Goal: Download file/media

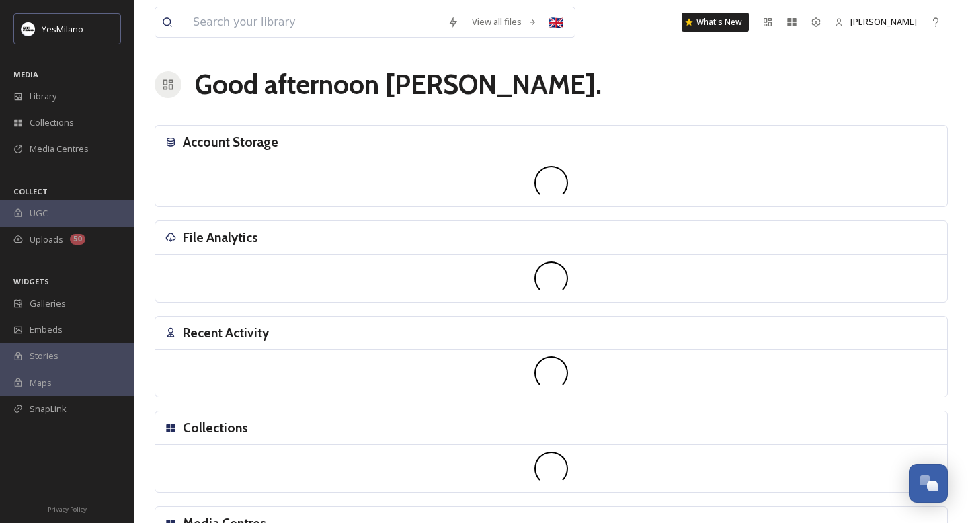
scroll to position [1984, 0]
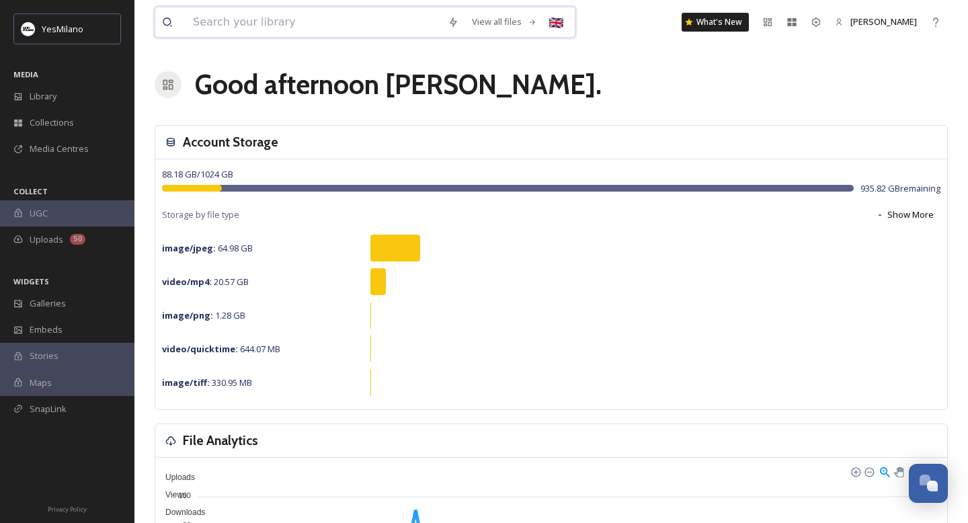
click at [266, 12] on input at bounding box center [313, 22] width 255 height 30
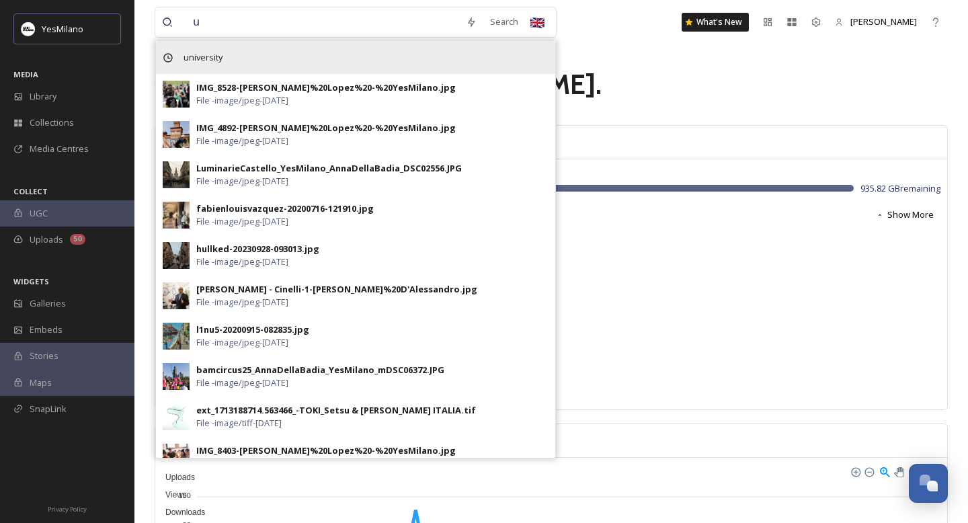
click at [247, 56] on div "university" at bounding box center [355, 57] width 399 height 33
click at [209, 59] on span "university" at bounding box center [203, 57] width 52 height 19
click at [183, 54] on span "university" at bounding box center [203, 57] width 52 height 19
click at [236, 53] on div "university" at bounding box center [355, 57] width 399 height 33
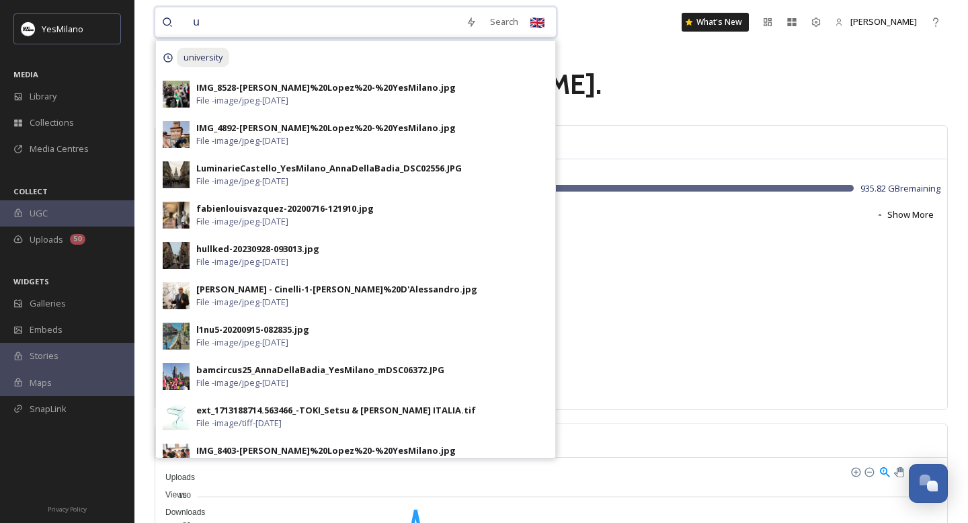
click at [251, 22] on input "u" at bounding box center [322, 22] width 273 height 30
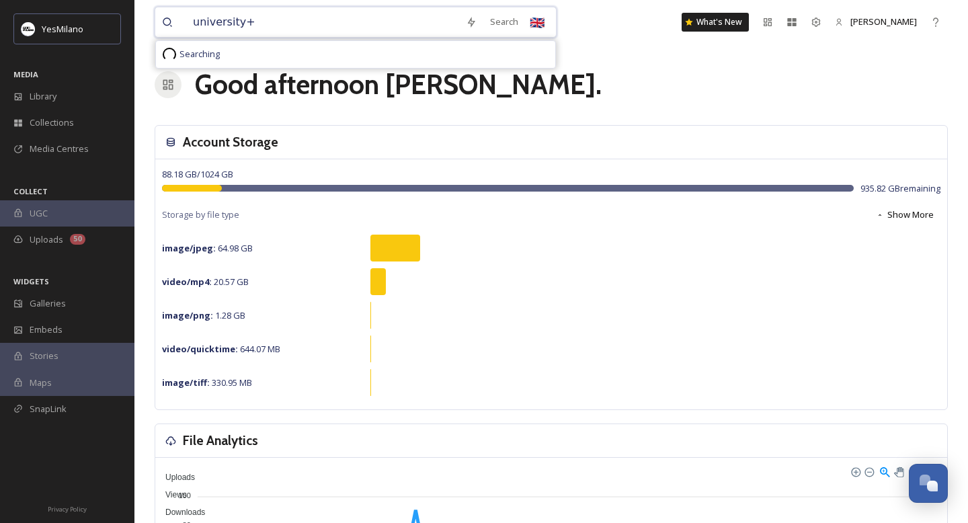
type input "university"
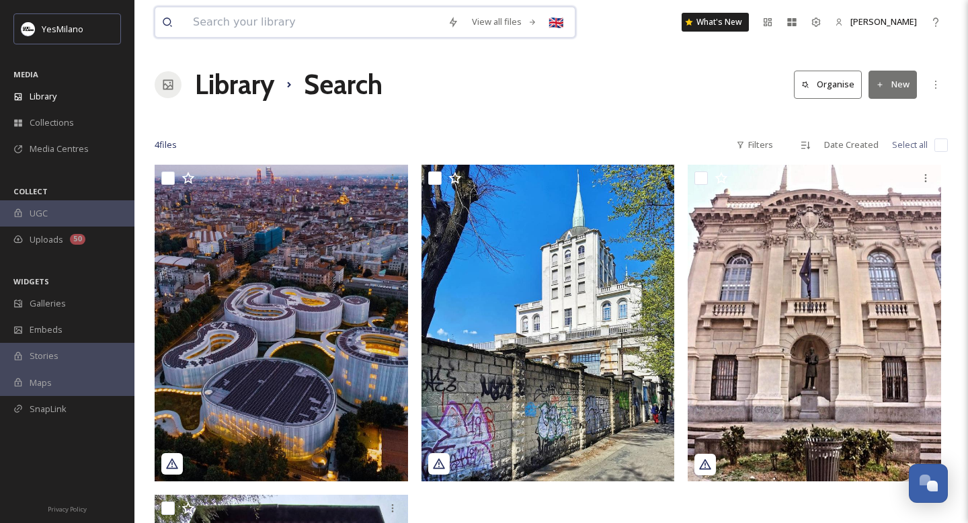
click at [295, 19] on input at bounding box center [313, 22] width 255 height 30
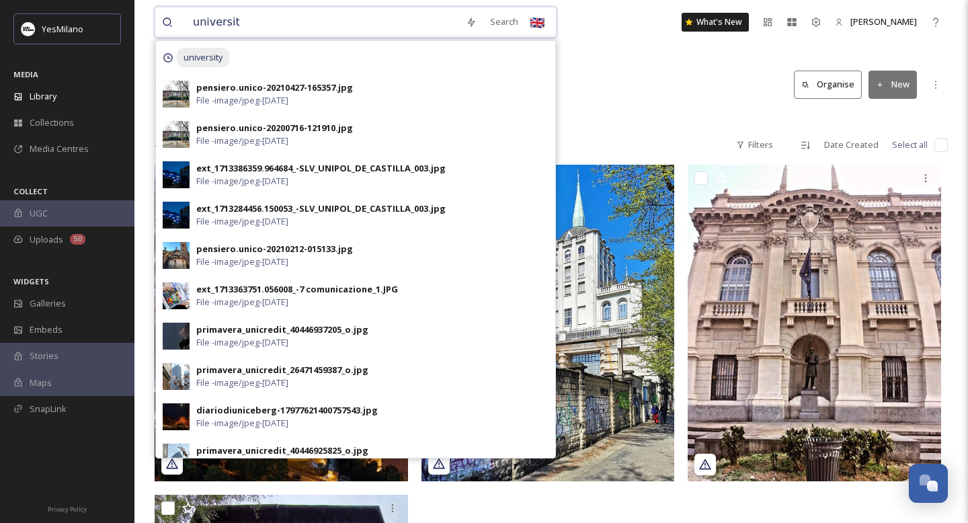
type input "università"
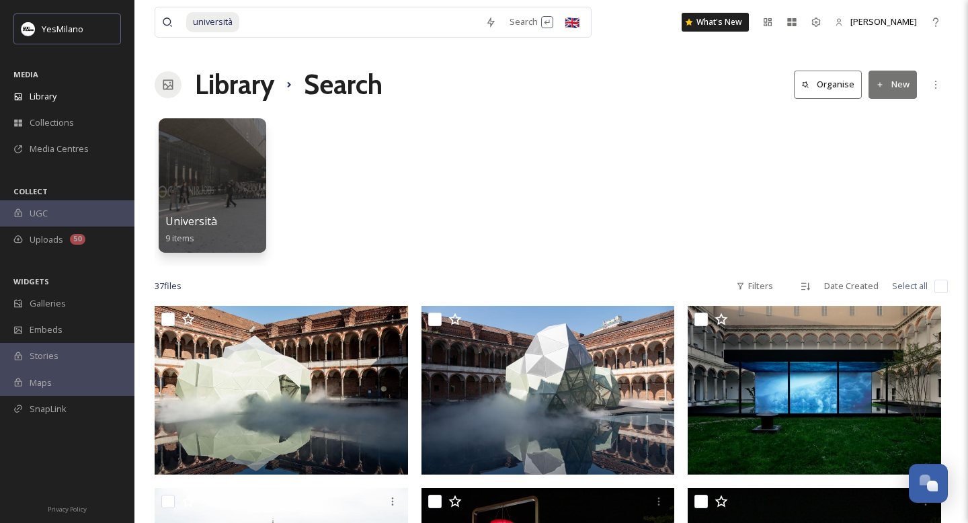
click at [658, 102] on div "Library Search Organise New" at bounding box center [551, 85] width 793 height 40
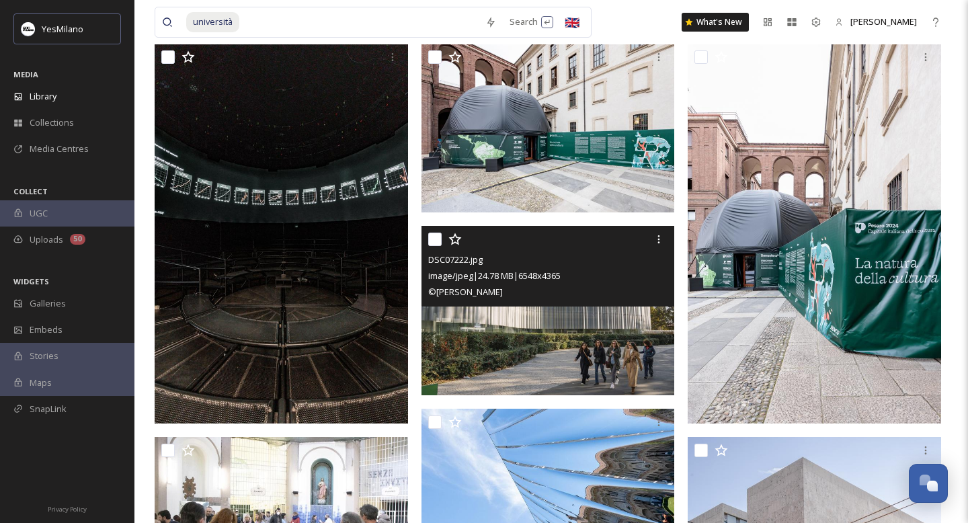
scroll to position [628, 0]
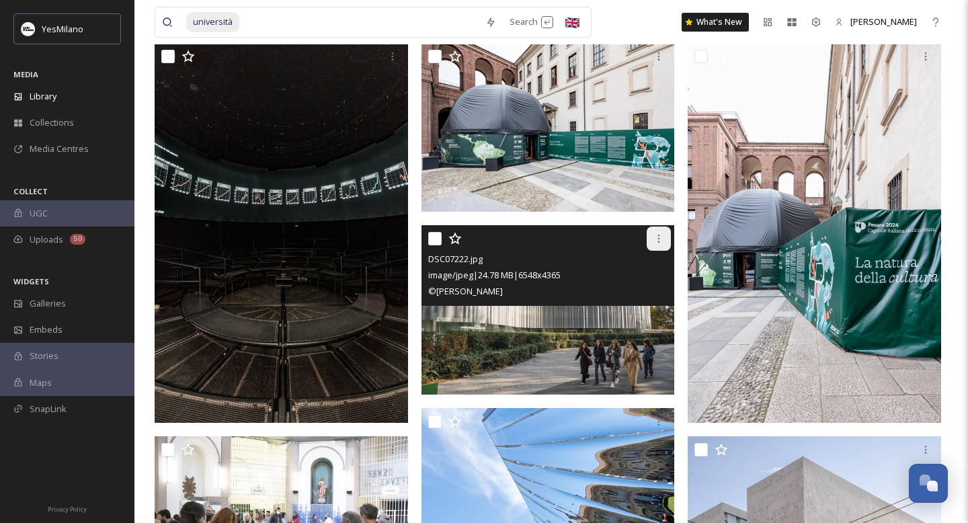
click at [655, 234] on icon at bounding box center [658, 238] width 11 height 11
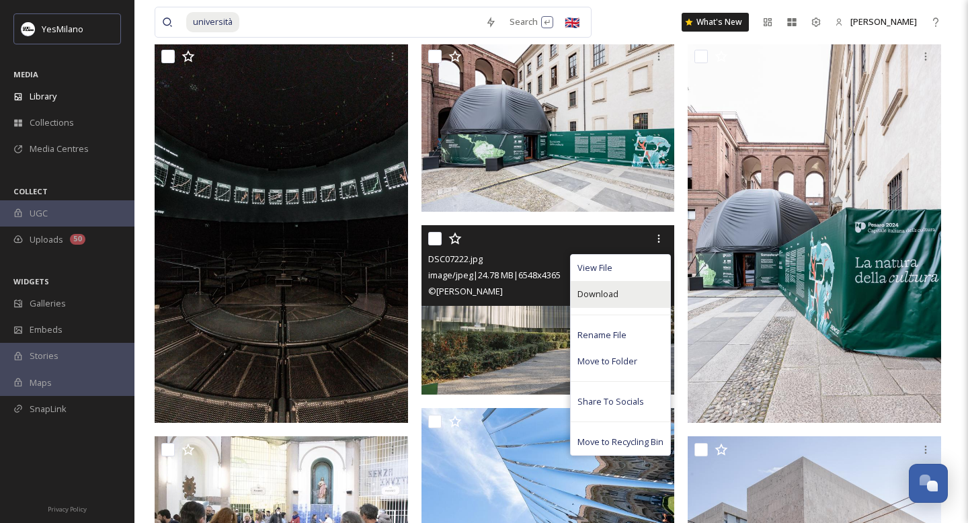
click at [616, 294] on span "Download" at bounding box center [597, 294] width 41 height 13
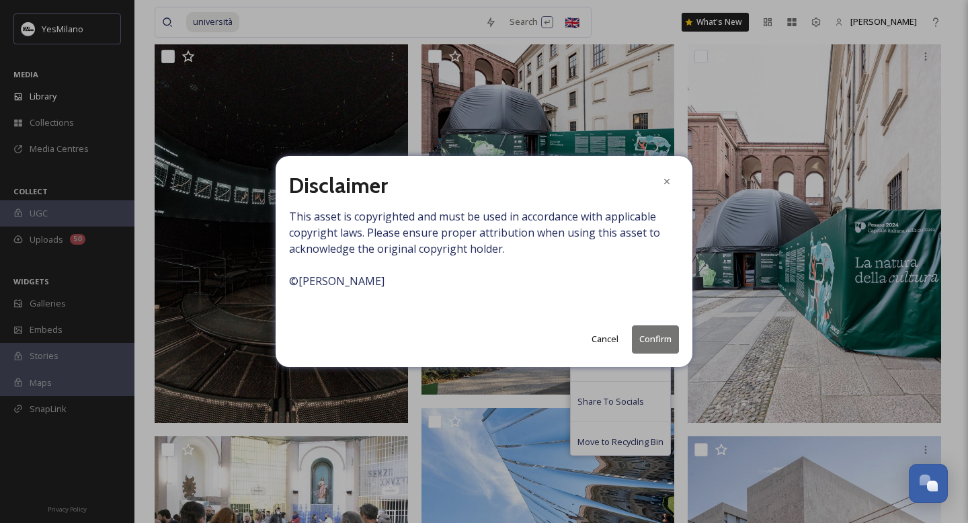
click at [643, 335] on button "Confirm" at bounding box center [655, 339] width 47 height 28
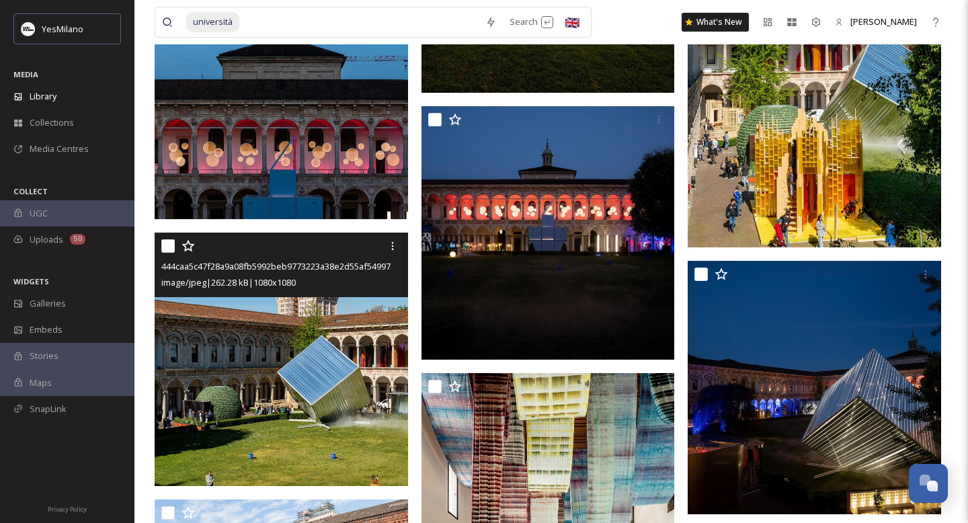
scroll to position [1998, 0]
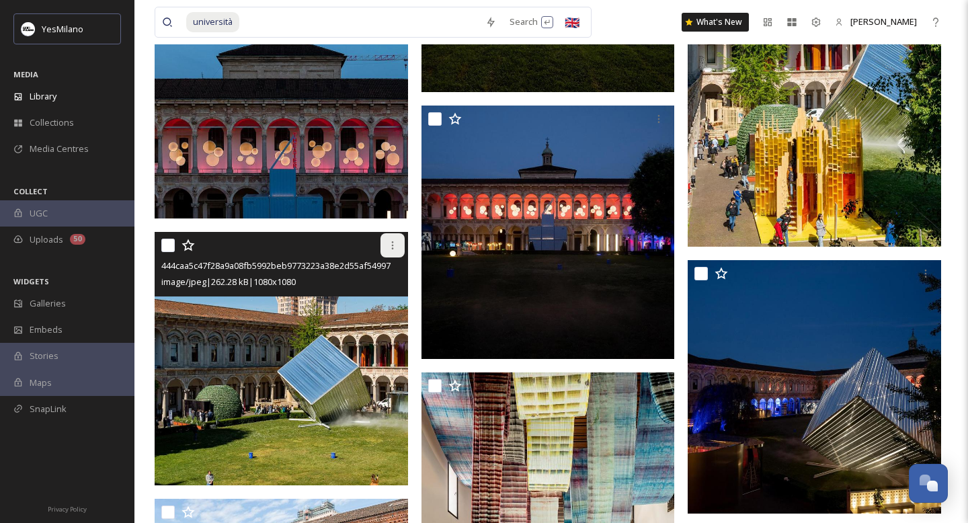
click at [387, 254] on div at bounding box center [392, 245] width 24 height 24
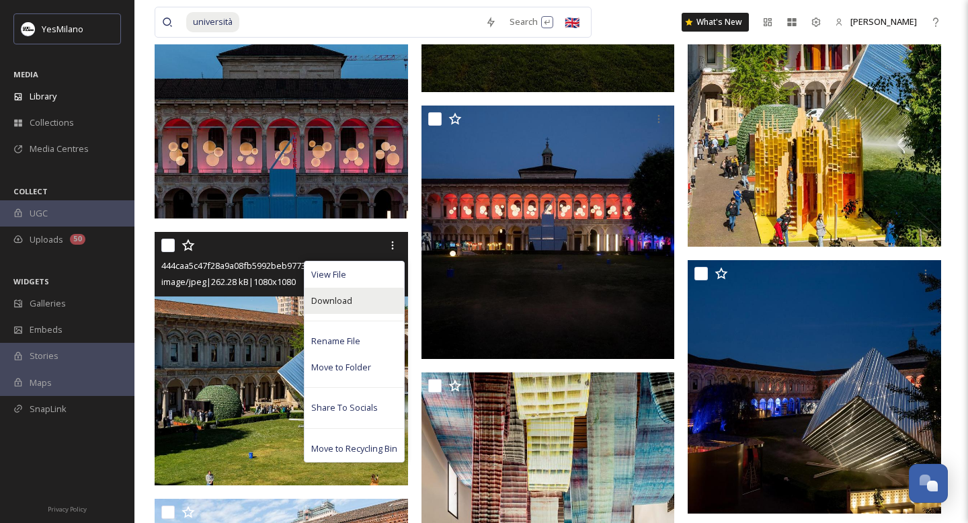
click at [370, 294] on div "Download" at bounding box center [354, 301] width 99 height 26
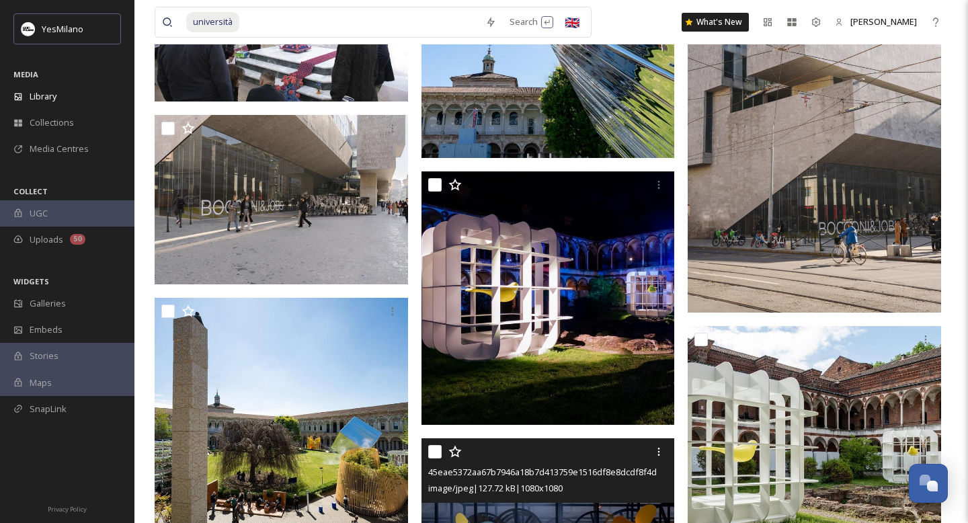
scroll to position [994, 0]
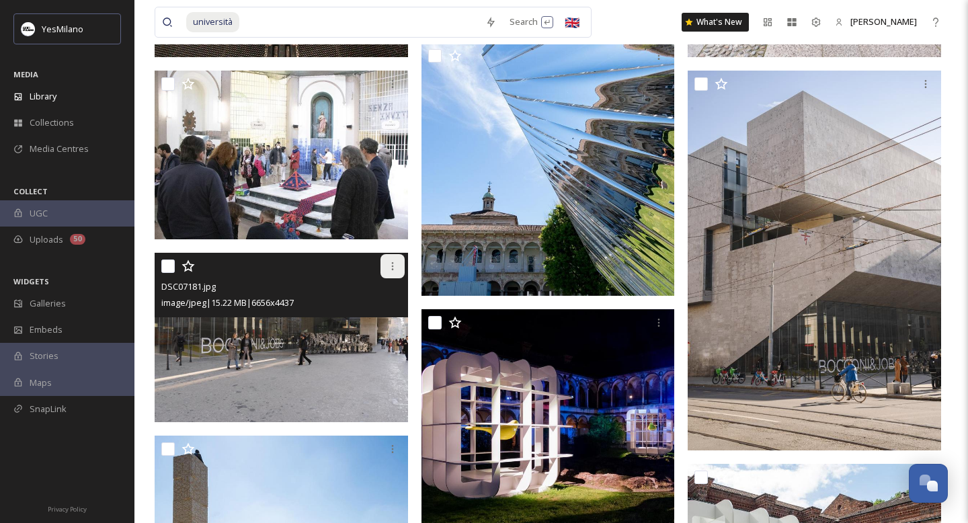
click at [385, 270] on div at bounding box center [392, 266] width 24 height 24
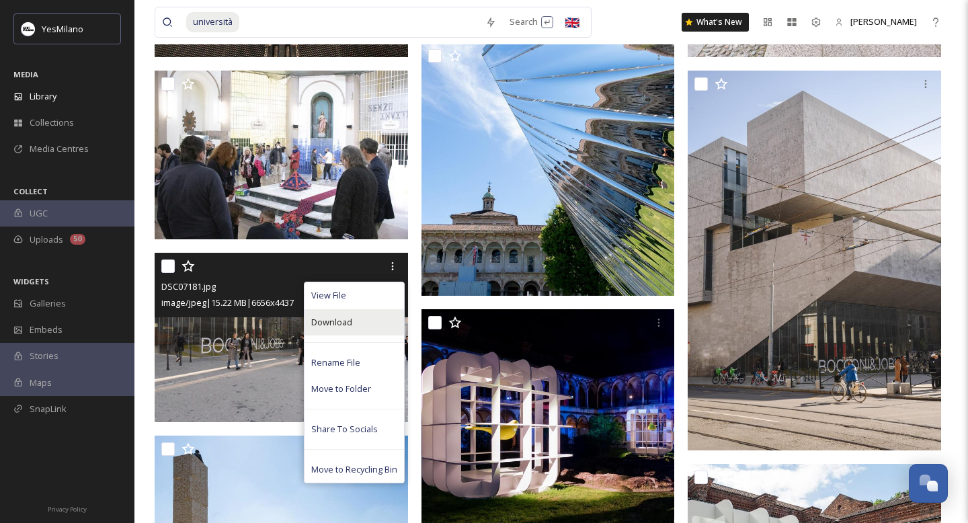
click at [356, 325] on div "Download" at bounding box center [354, 322] width 99 height 26
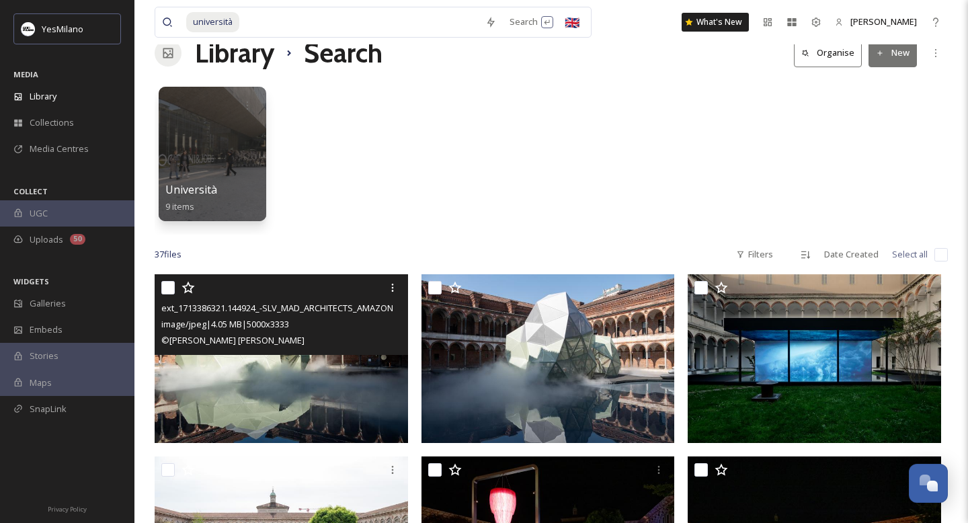
scroll to position [0, 0]
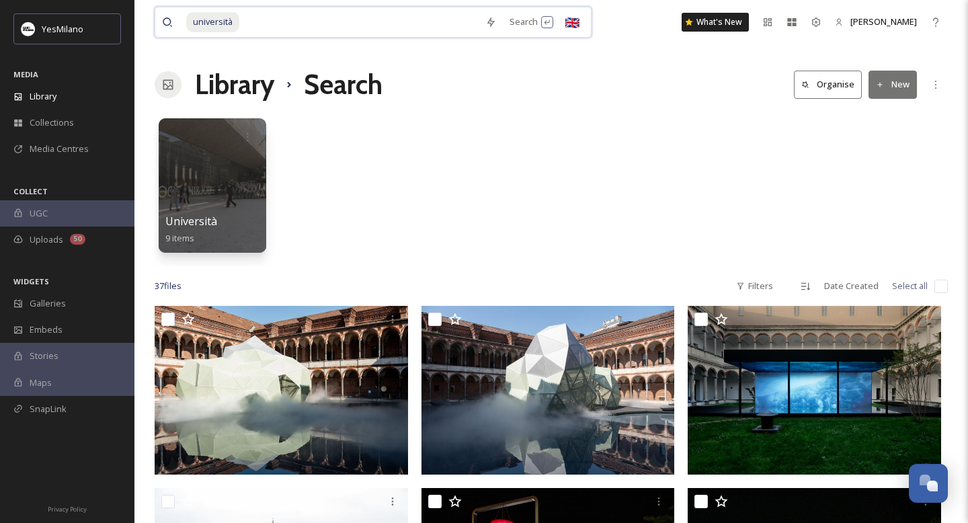
click at [254, 12] on input at bounding box center [360, 22] width 238 height 30
type input "politecnico"
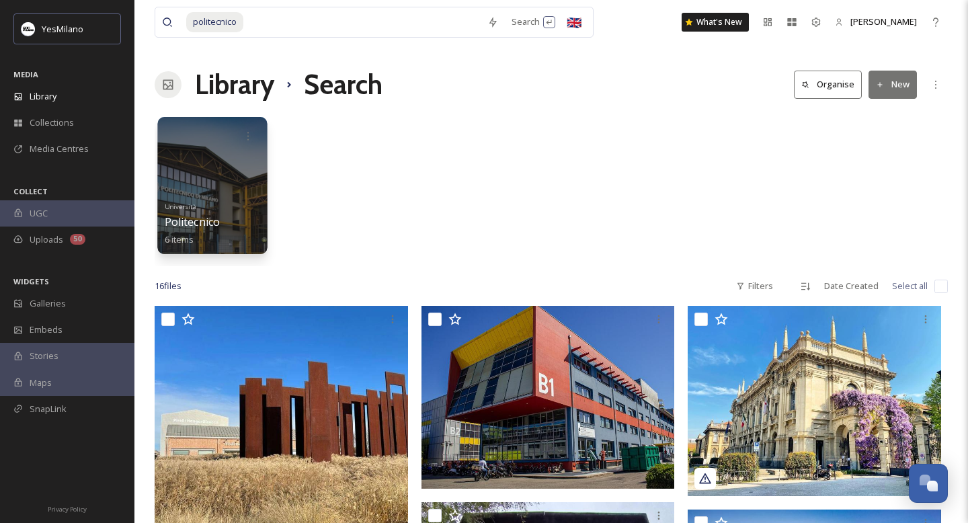
click at [224, 141] on div at bounding box center [213, 136] width 96 height 25
click at [230, 166] on div at bounding box center [212, 185] width 110 height 137
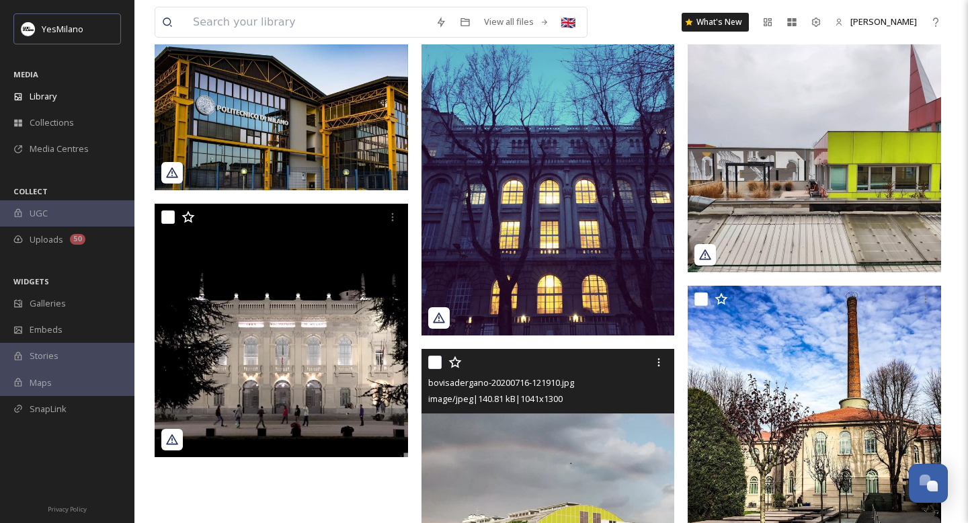
scroll to position [59, 0]
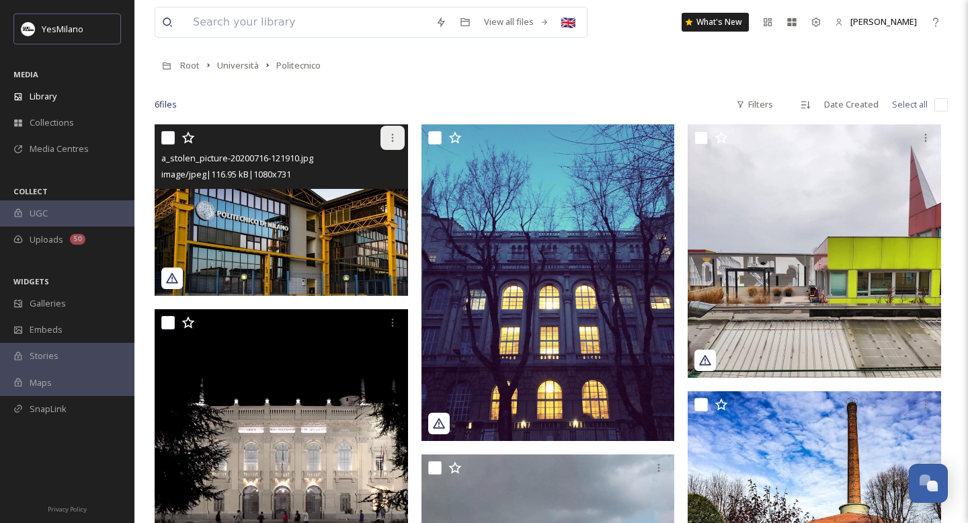
click at [391, 137] on icon at bounding box center [392, 137] width 11 height 11
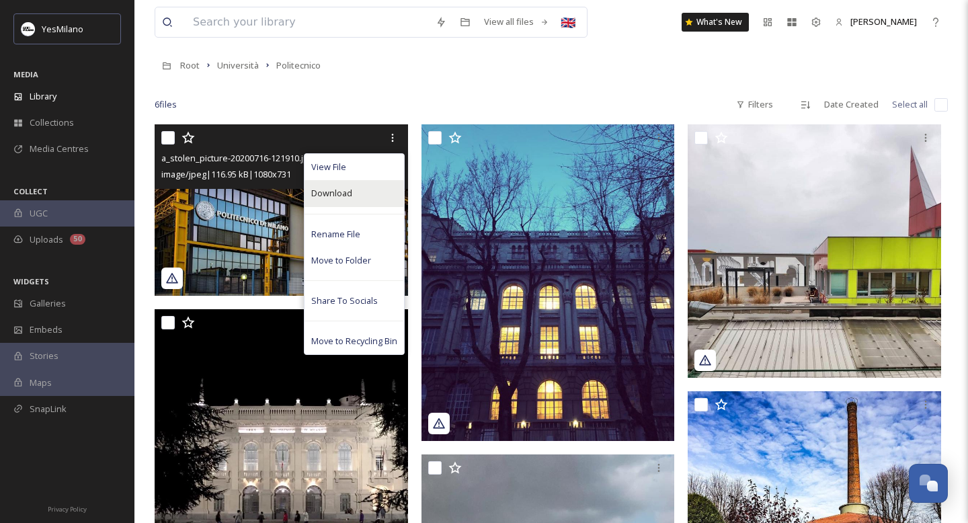
click at [360, 197] on div "Download" at bounding box center [354, 193] width 99 height 26
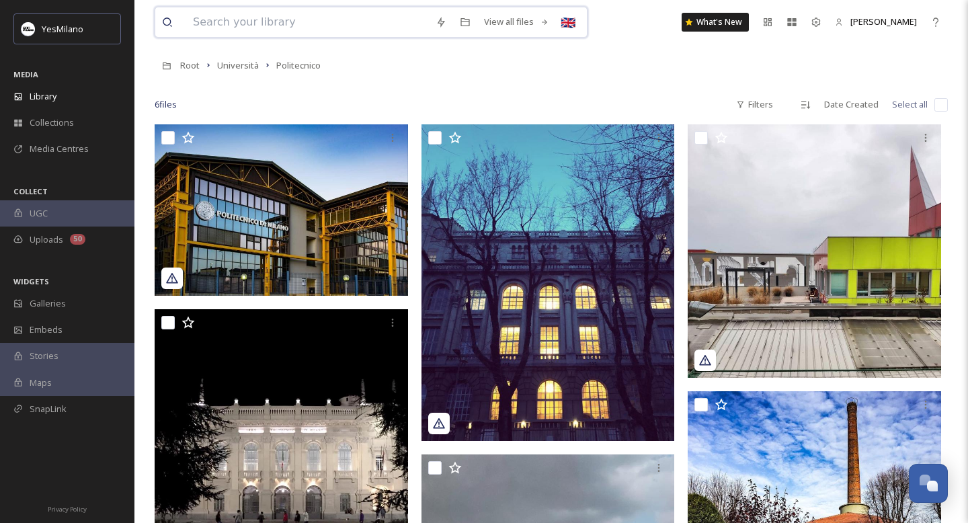
click at [343, 23] on input at bounding box center [307, 22] width 243 height 30
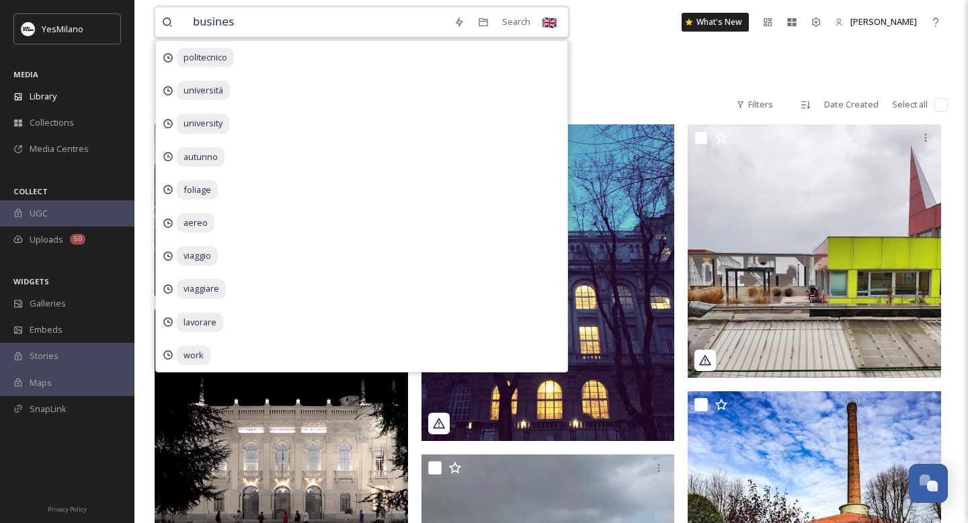
type input "business"
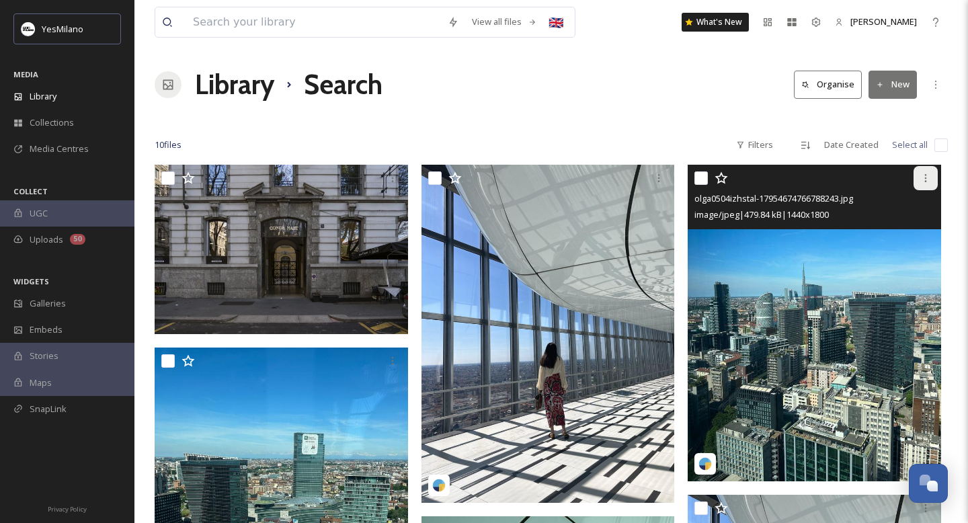
click at [921, 172] on div at bounding box center [926, 178] width 24 height 24
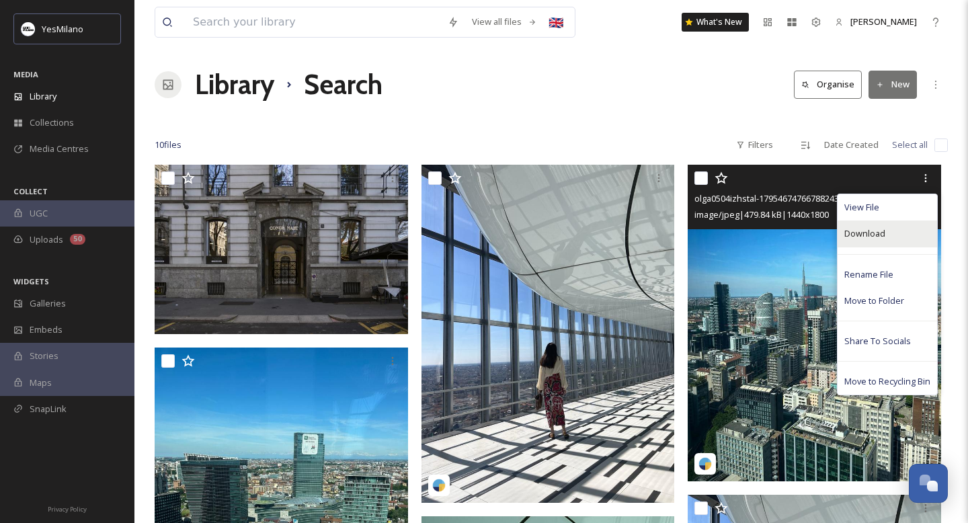
click at [900, 237] on div "Download" at bounding box center [887, 233] width 99 height 26
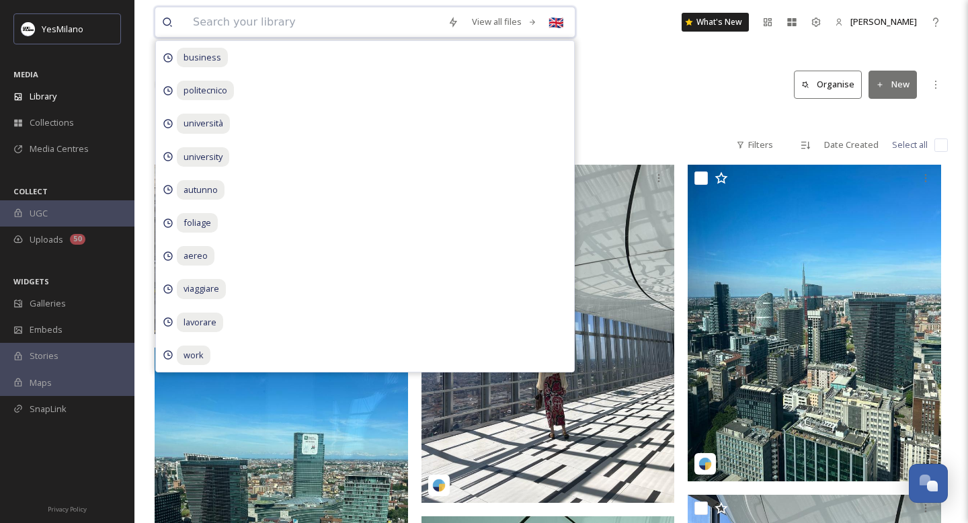
click at [347, 32] on input at bounding box center [313, 22] width 255 height 30
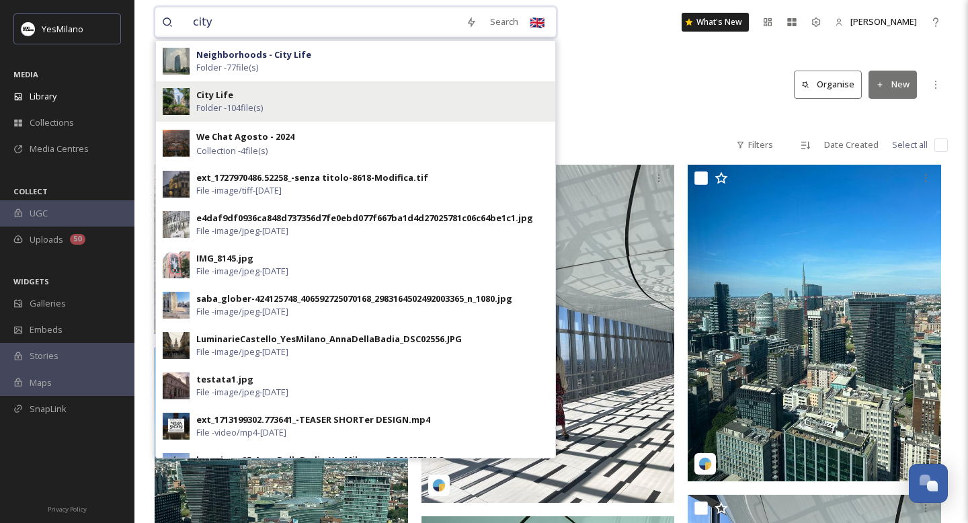
type input "city"
click at [315, 102] on div "City Life Folder - 104 file(s)" at bounding box center [372, 102] width 352 height 26
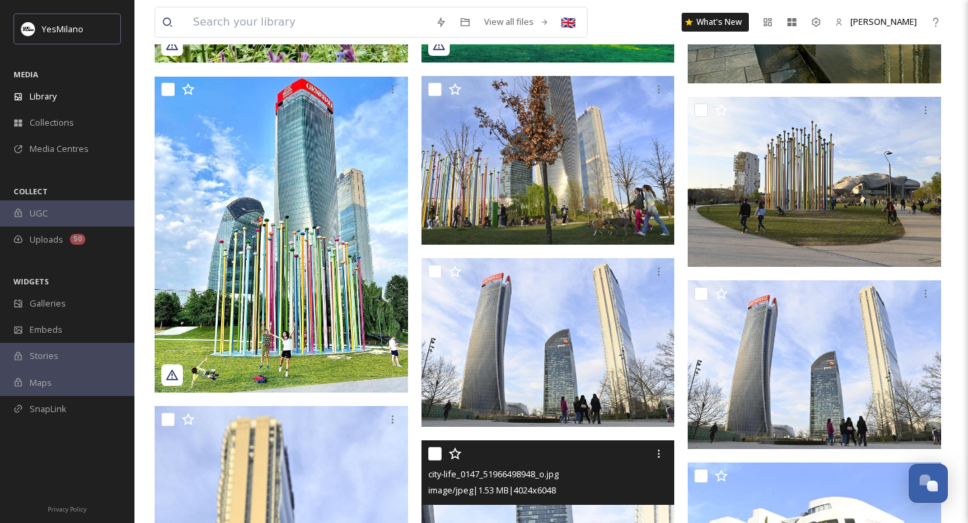
scroll to position [1763, 0]
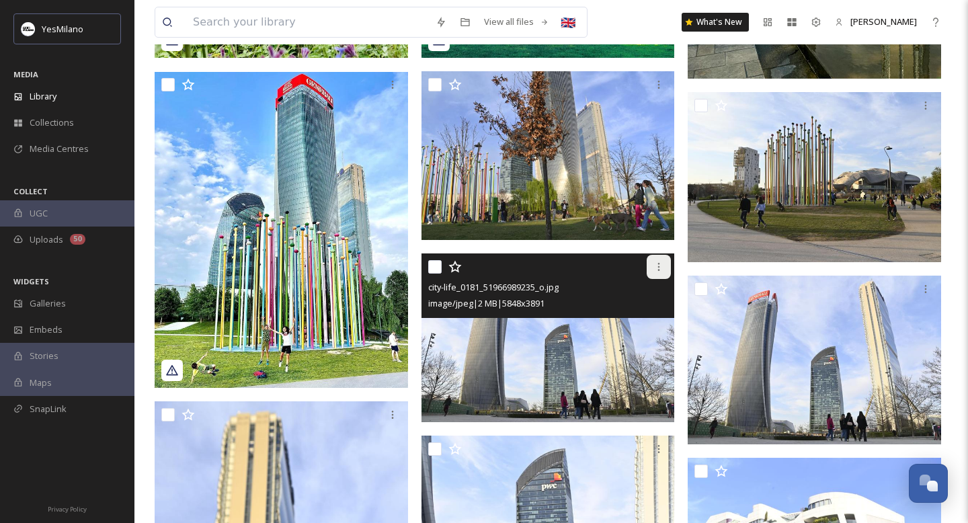
click at [665, 264] on div at bounding box center [659, 267] width 24 height 24
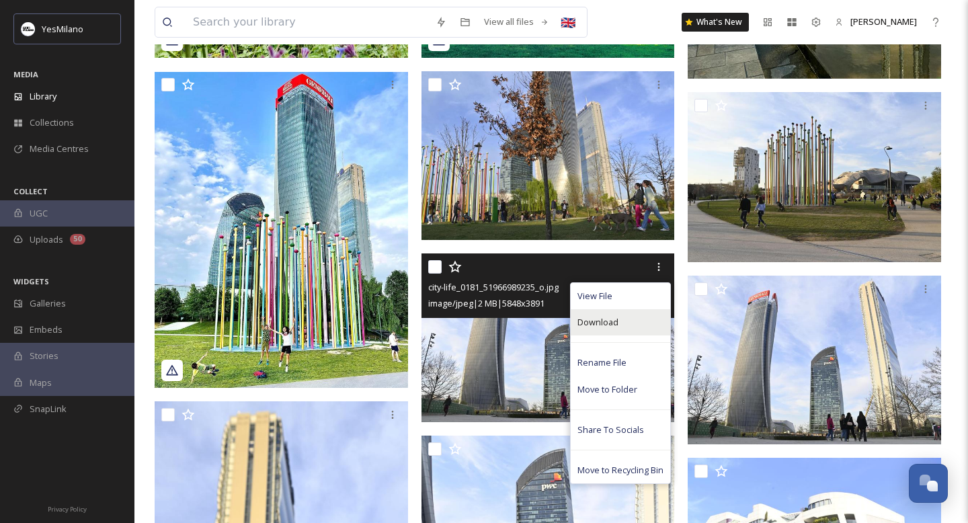
click at [611, 326] on span "Download" at bounding box center [597, 322] width 41 height 13
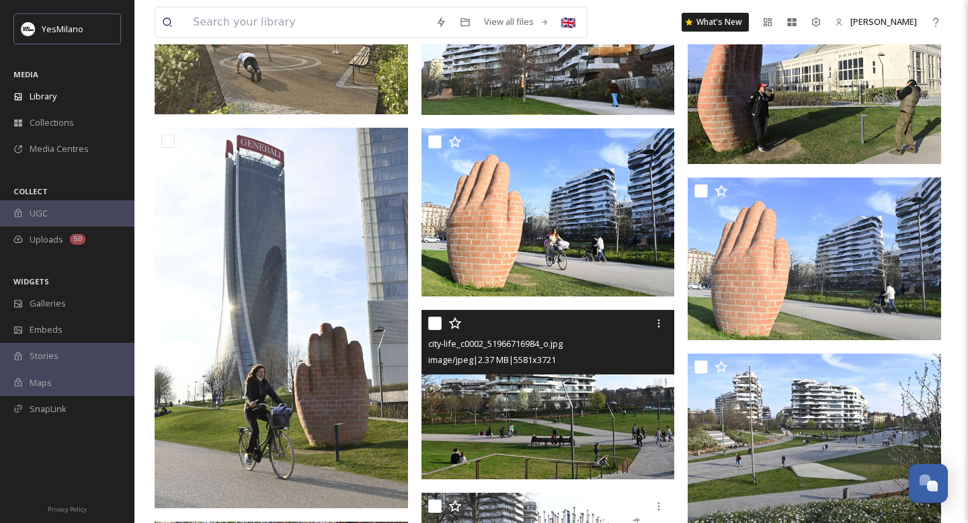
scroll to position [3774, 0]
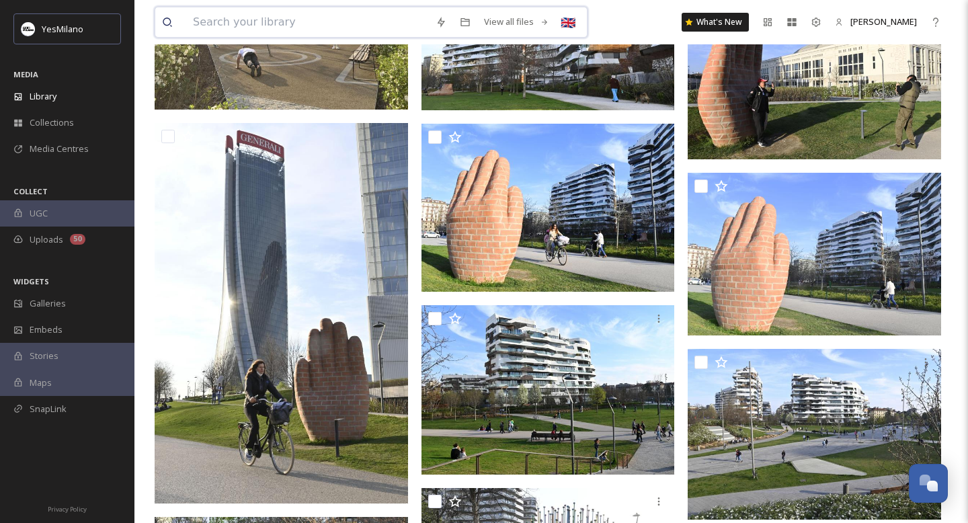
click at [342, 20] on input at bounding box center [307, 22] width 243 height 30
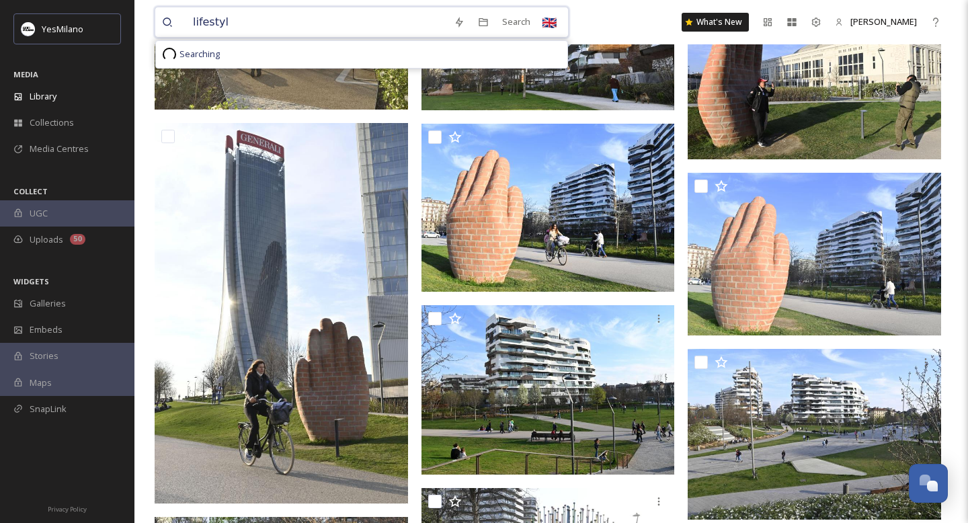
type input "lifestyle"
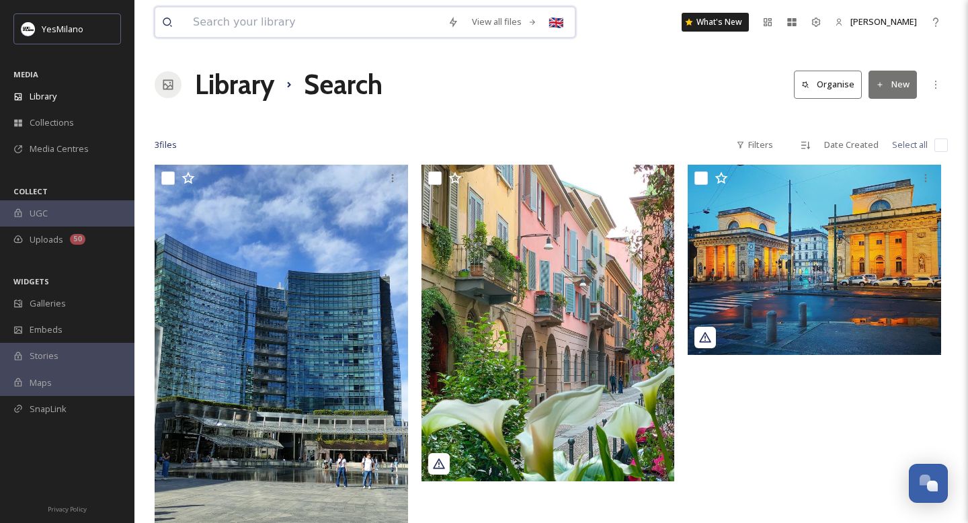
click at [288, 15] on input at bounding box center [313, 22] width 255 height 30
type input "aperitivo"
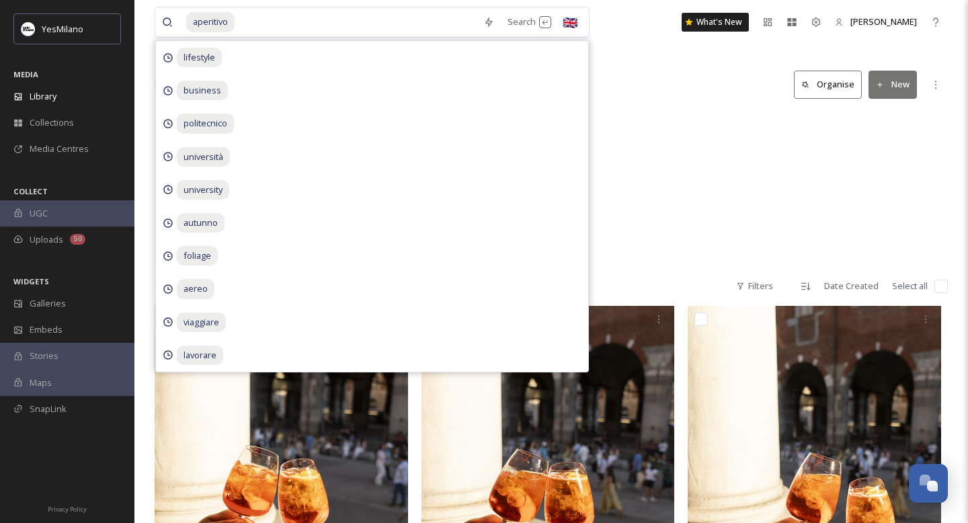
click at [770, 157] on div "STUDENTS / TALENTS 2024 - Welcome Aperitivo 86 items FDI 6-2023 | [GEOGRAPHIC_D…" at bounding box center [551, 189] width 793 height 155
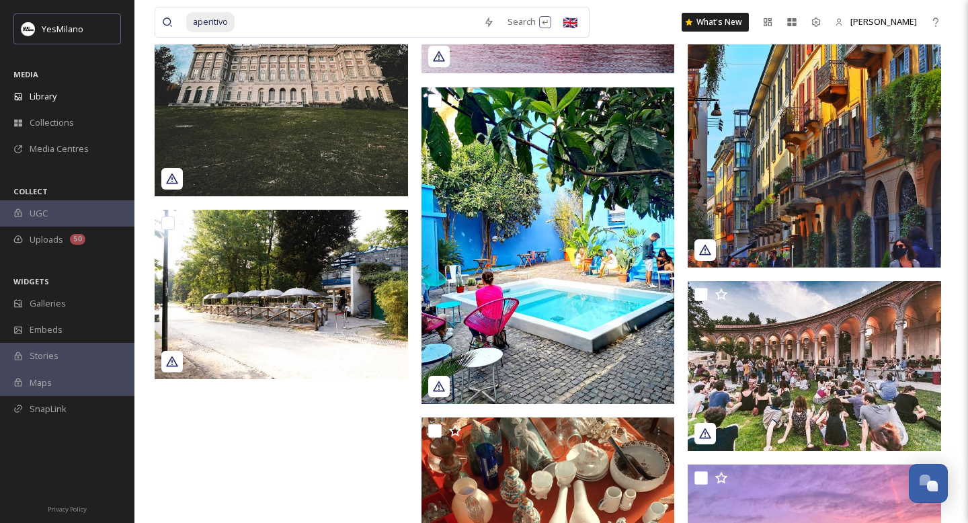
scroll to position [7074, 0]
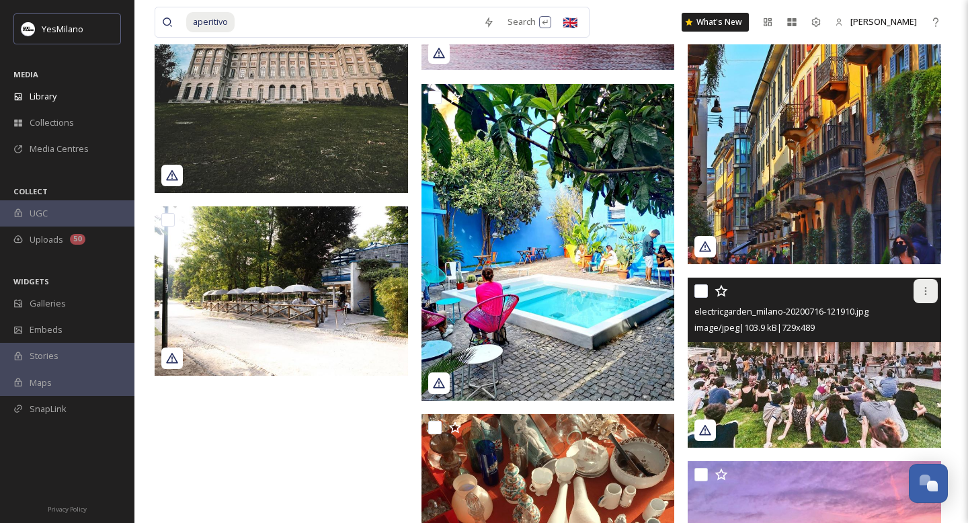
click at [932, 292] on div at bounding box center [926, 291] width 24 height 24
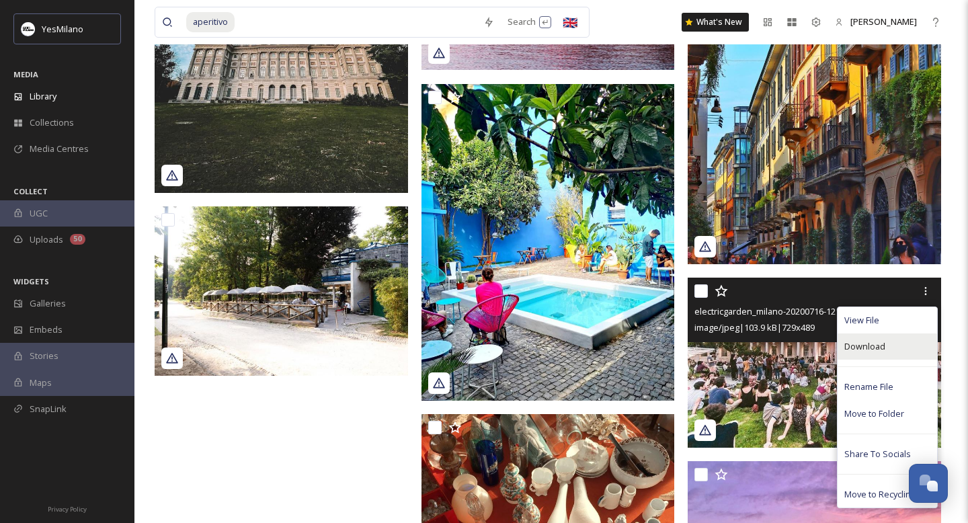
click at [901, 354] on div "Download" at bounding box center [887, 346] width 99 height 26
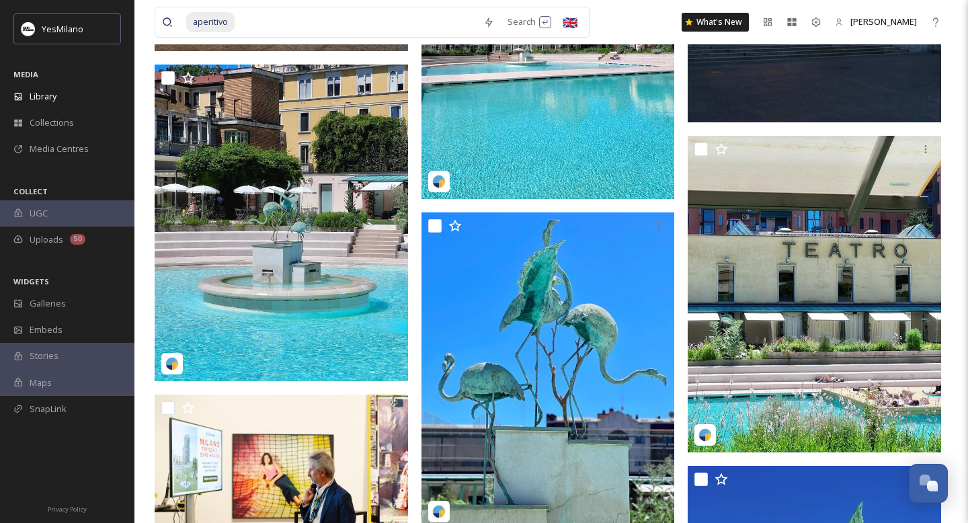
scroll to position [4900, 0]
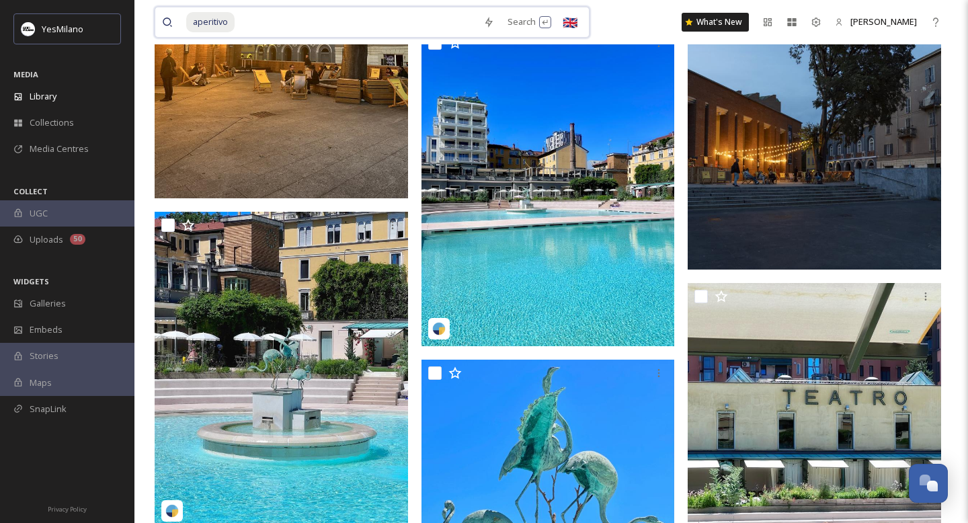
click at [261, 16] on input at bounding box center [356, 22] width 241 height 30
drag, startPoint x: 261, startPoint y: 16, endPoint x: 123, endPoint y: 16, distance: 137.8
type input "a"
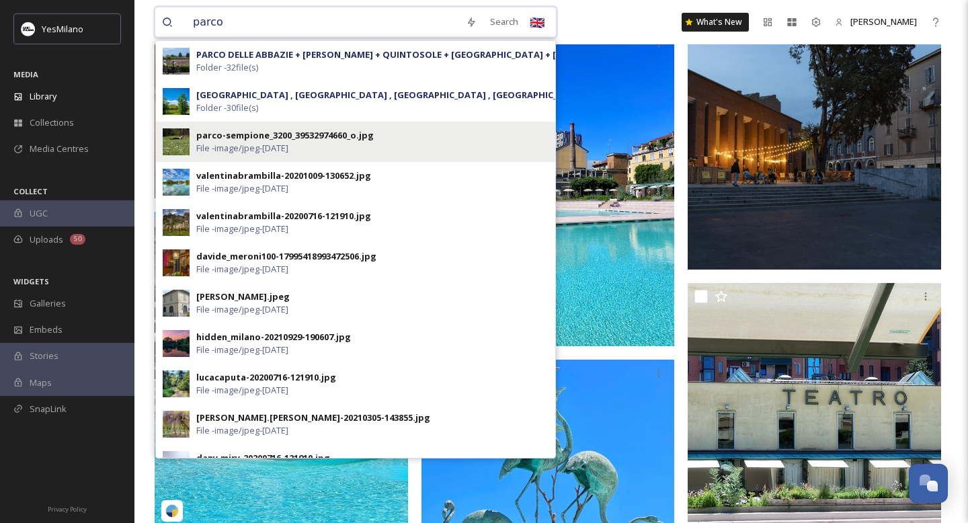
type input "parco"
click at [211, 129] on div "parco-sempione_3200_39532974660_o.jpg" at bounding box center [284, 135] width 177 height 13
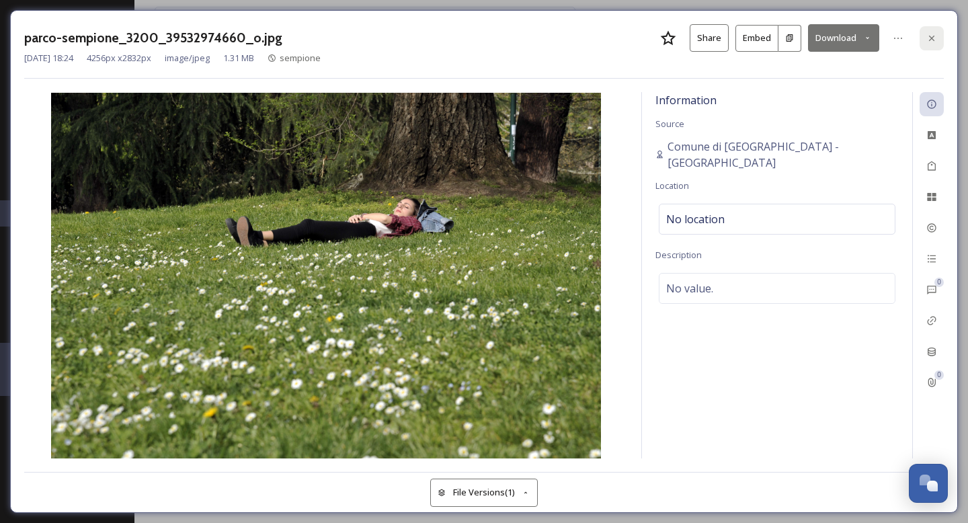
click at [930, 40] on icon at bounding box center [931, 38] width 11 height 11
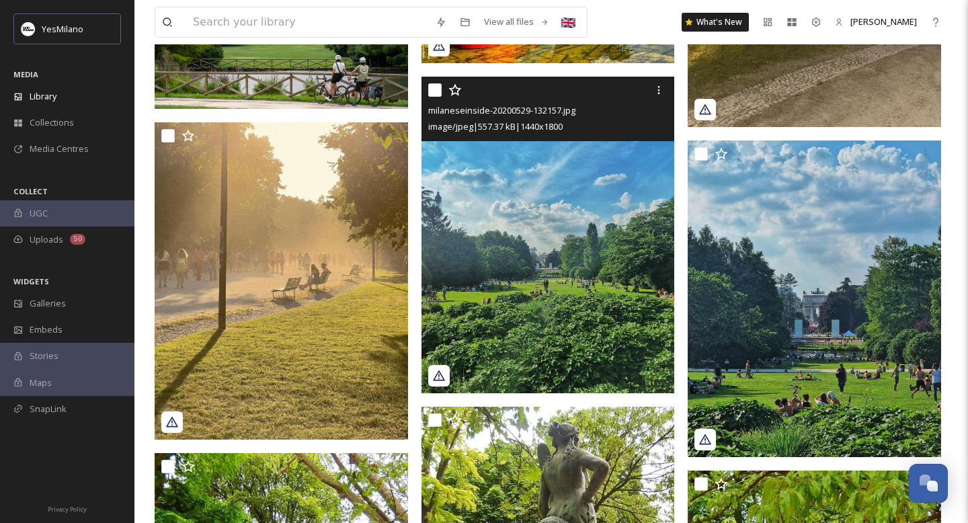
scroll to position [1687, 0]
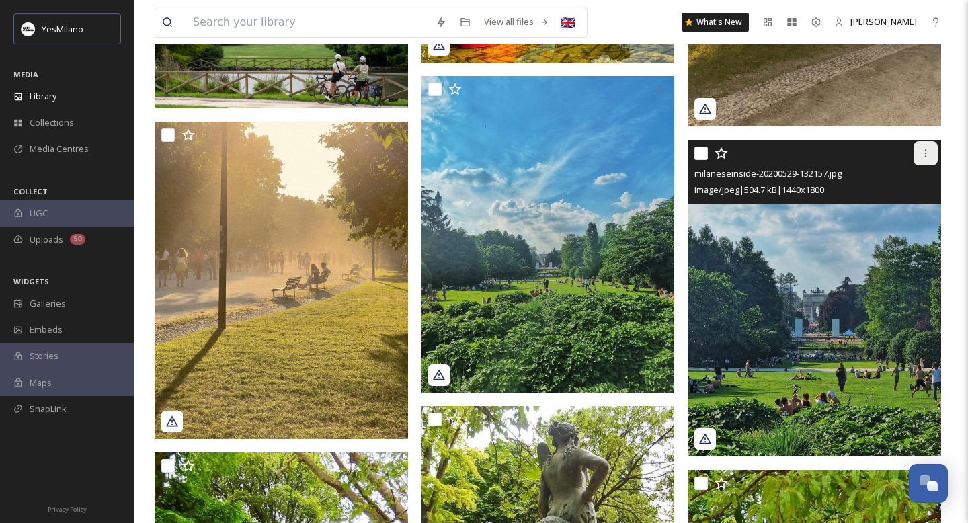
click at [930, 151] on icon at bounding box center [925, 153] width 11 height 11
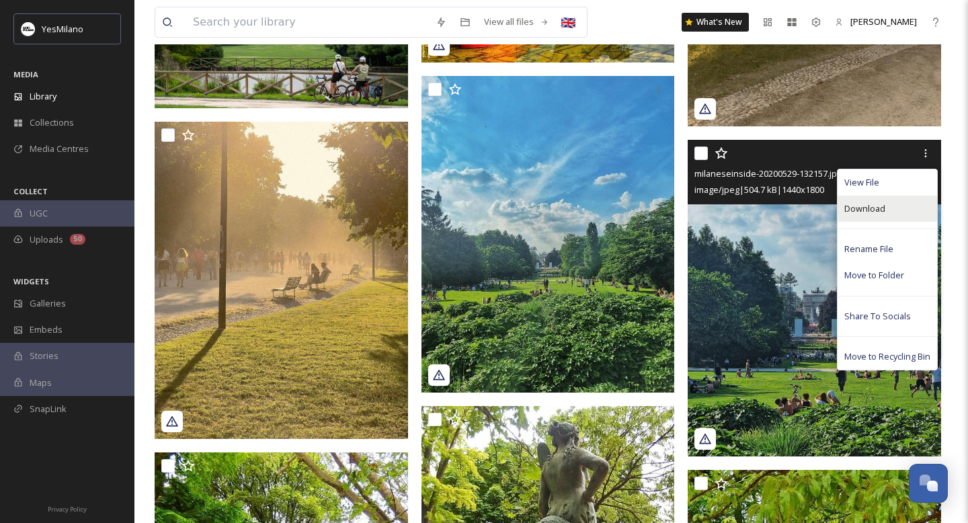
click at [865, 216] on div "Download" at bounding box center [887, 209] width 99 height 26
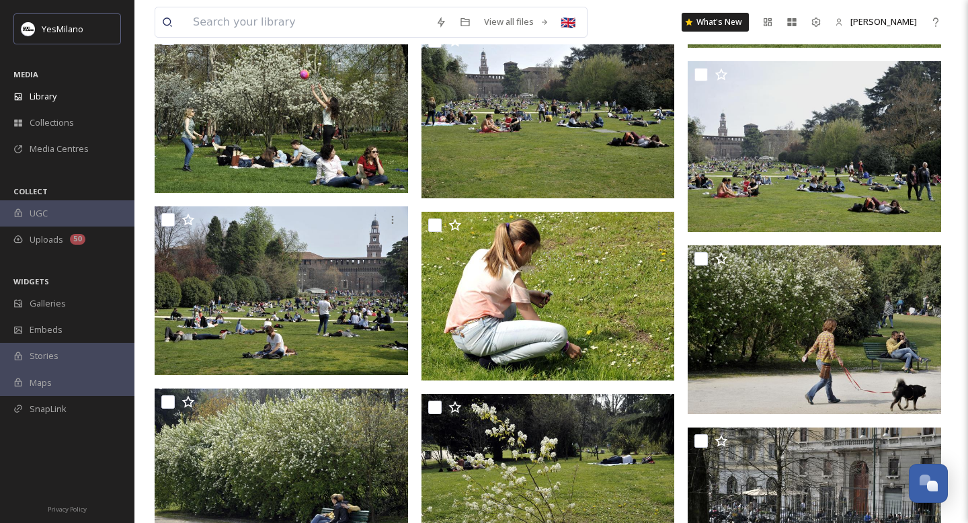
scroll to position [4283, 0]
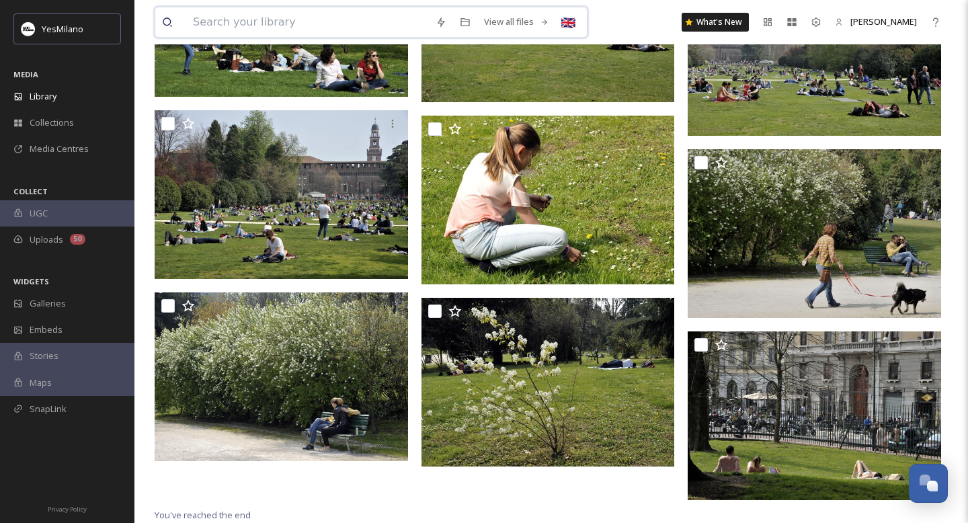
click at [349, 22] on input at bounding box center [307, 22] width 243 height 30
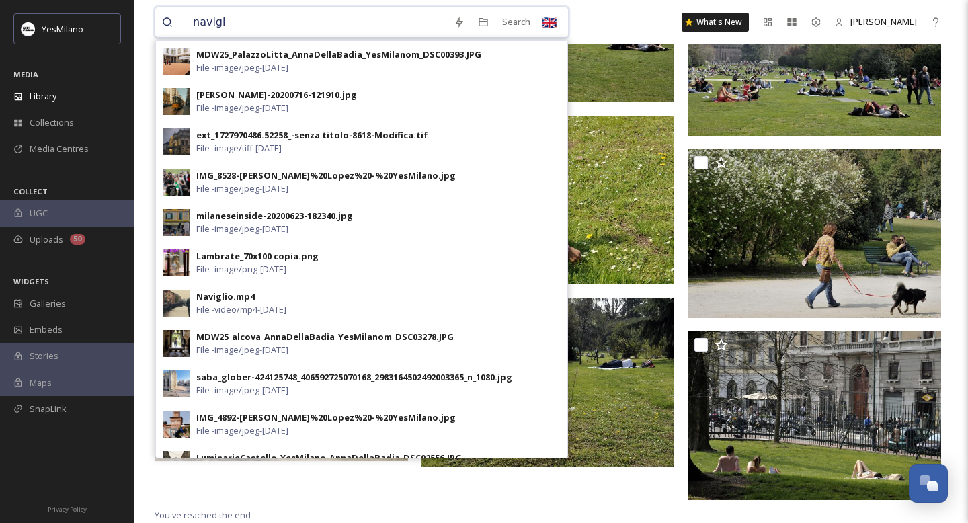
type input "navigli"
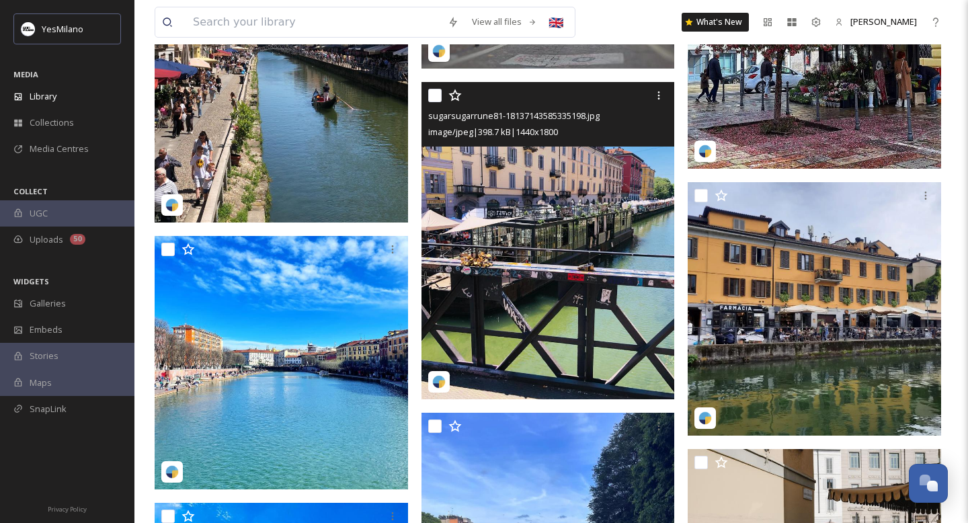
scroll to position [4328, 0]
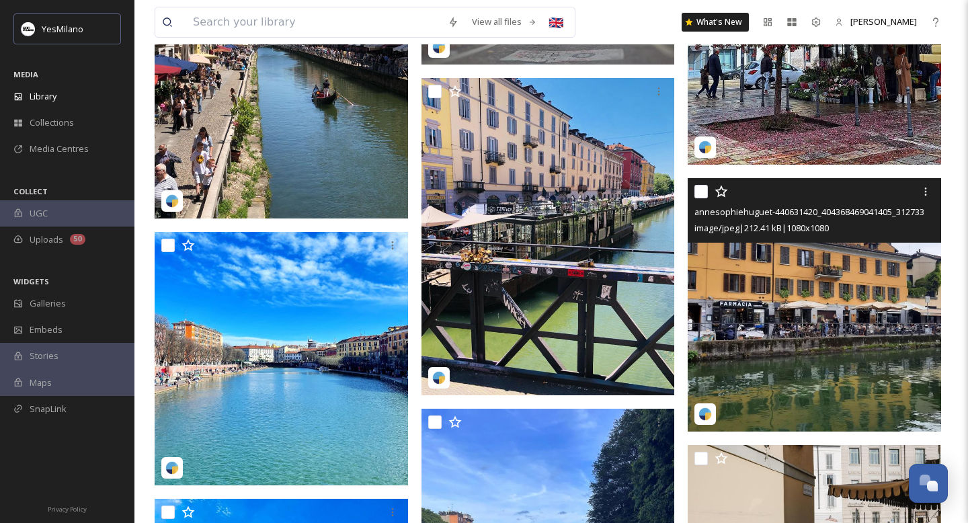
click at [912, 199] on div at bounding box center [815, 191] width 243 height 24
click at [924, 194] on icon at bounding box center [925, 191] width 11 height 11
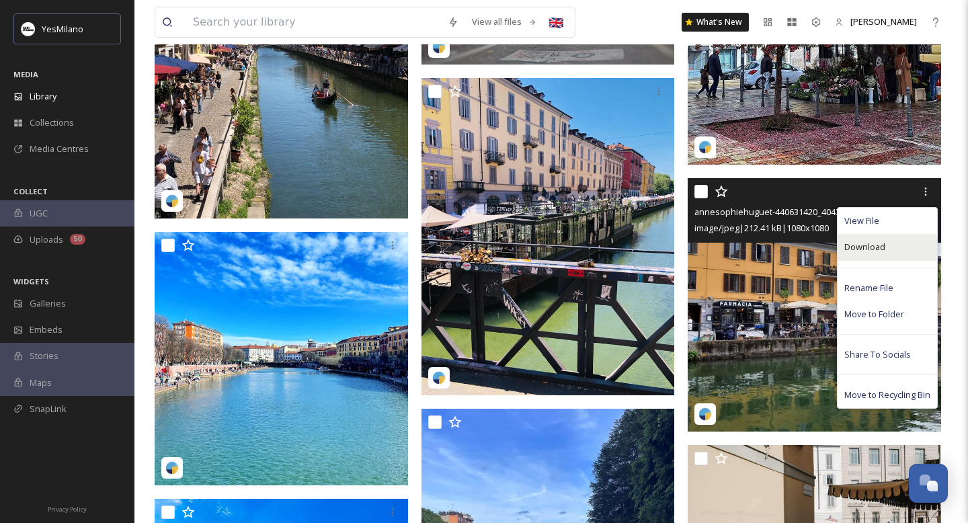
click at [889, 252] on div "Download" at bounding box center [887, 247] width 99 height 26
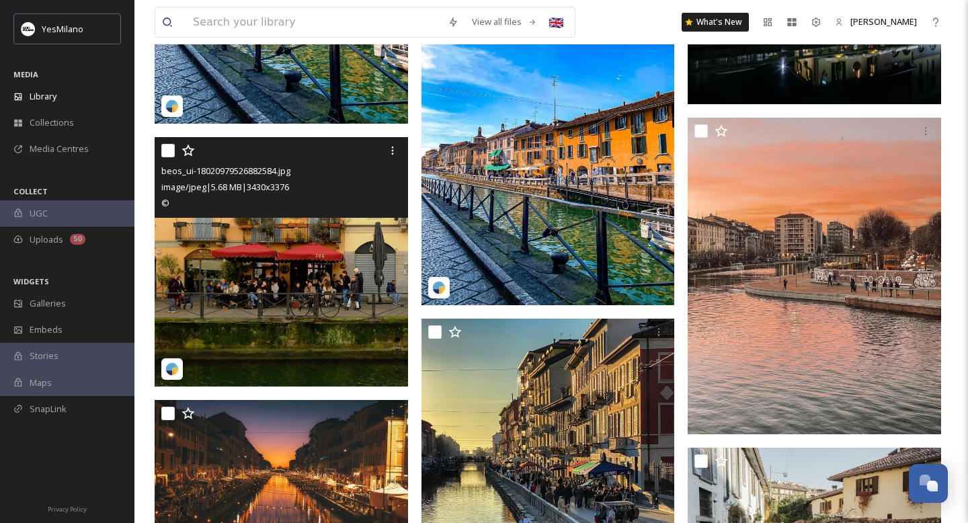
scroll to position [5014, 0]
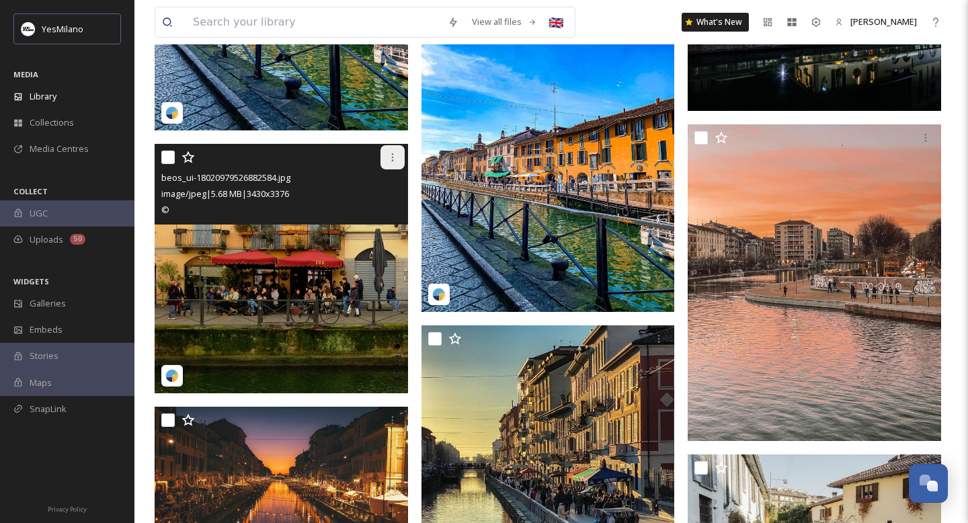
click at [389, 153] on icon at bounding box center [392, 157] width 11 height 11
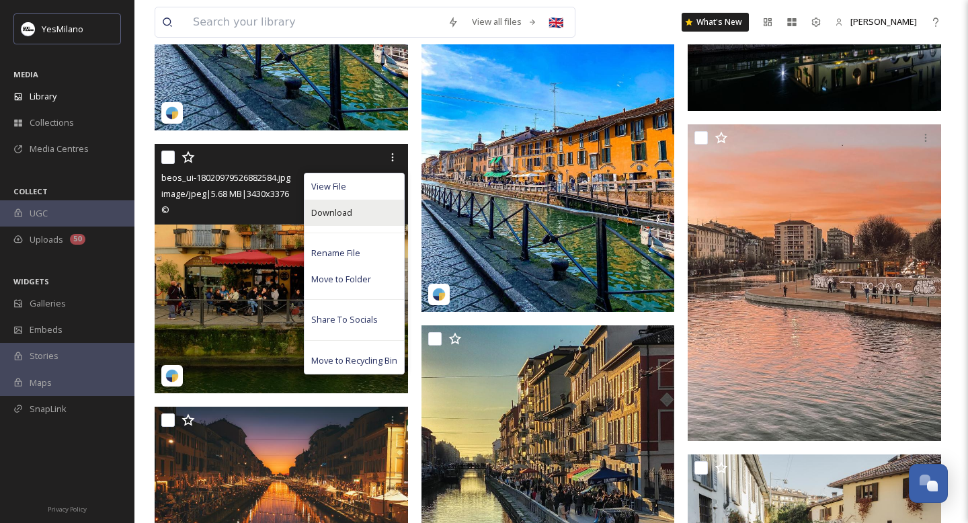
click at [376, 212] on div "Download" at bounding box center [354, 213] width 99 height 26
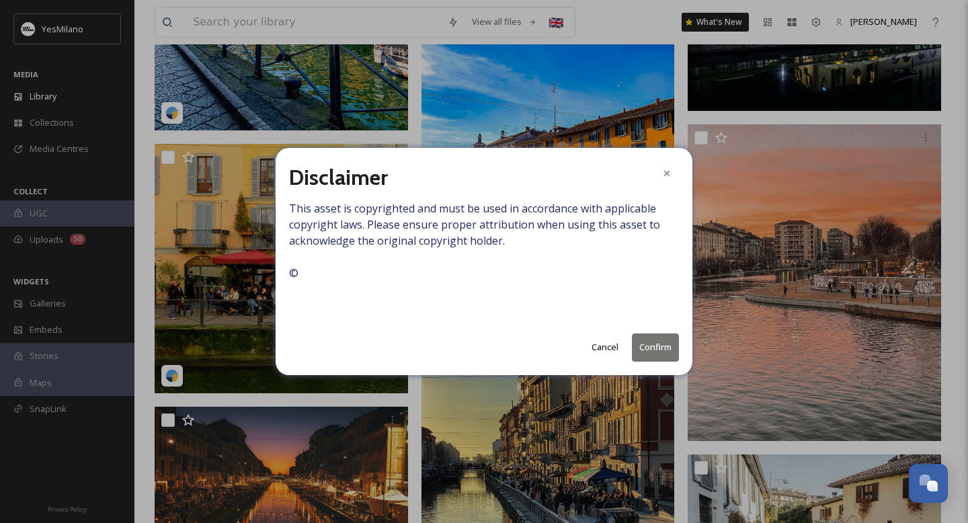
click at [638, 347] on button "Confirm" at bounding box center [655, 347] width 47 height 28
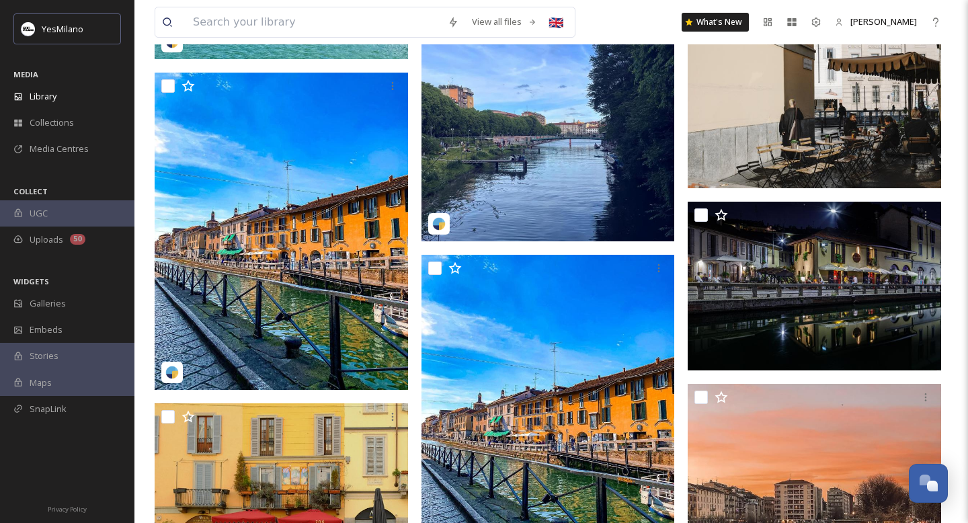
scroll to position [4625, 0]
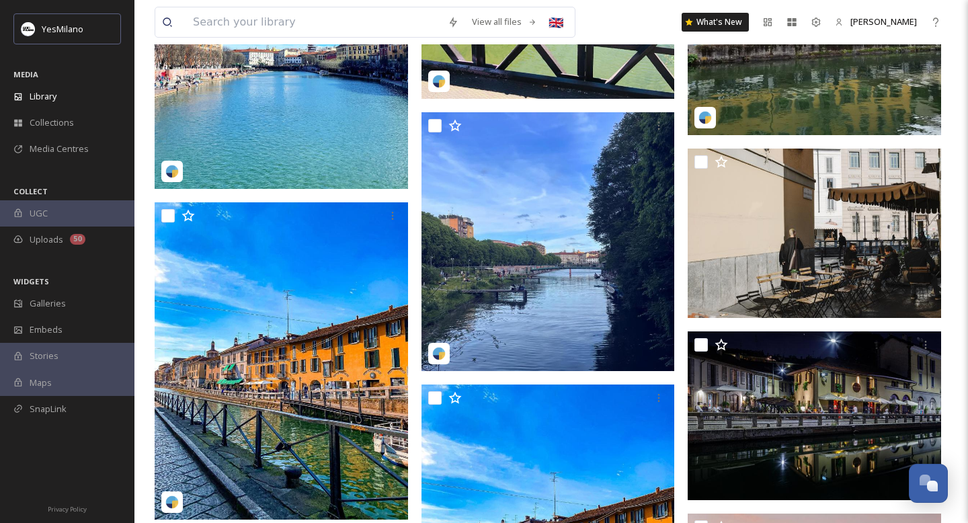
click at [362, 3] on div "View all files 🇬🇧 What's New [PERSON_NAME]" at bounding box center [551, 22] width 793 height 44
click at [356, 13] on input at bounding box center [313, 22] width 255 height 30
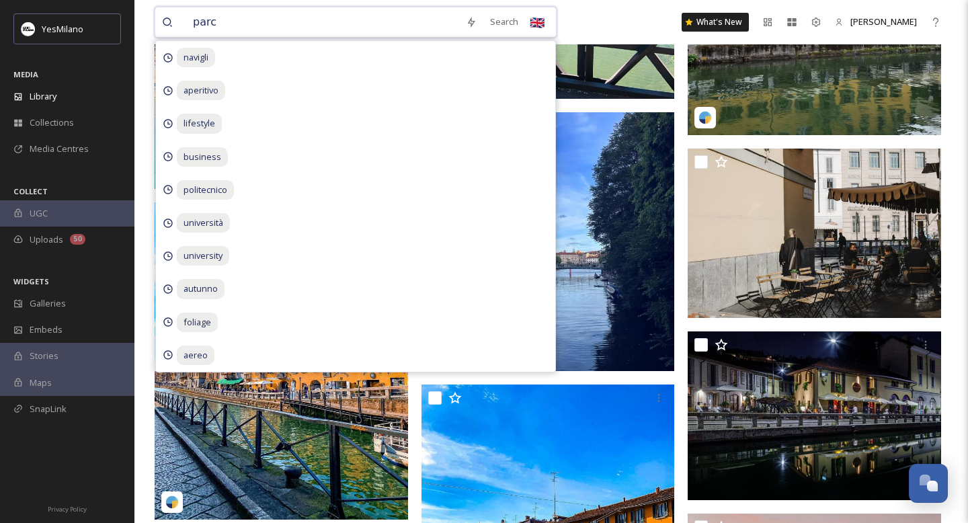
type input "parco"
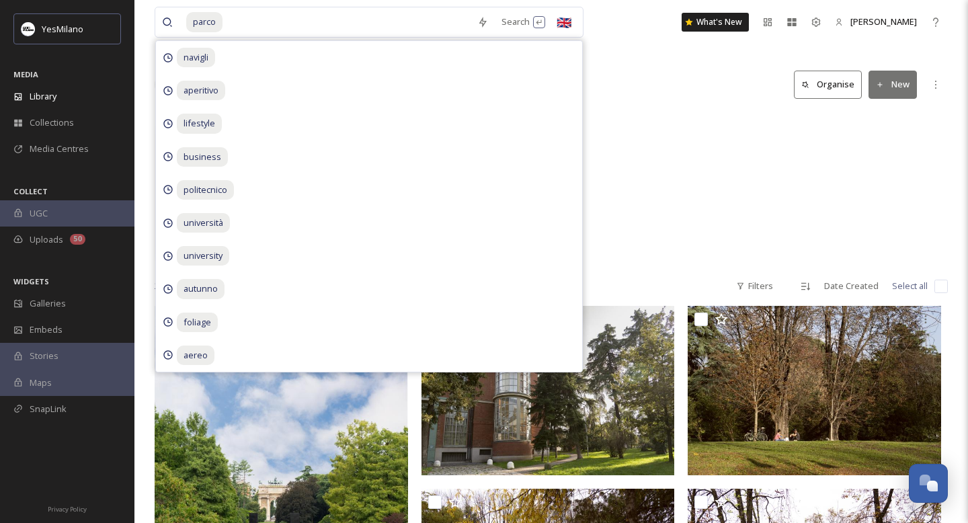
click at [715, 173] on div "quartieri [GEOGRAPHIC_DATA] + [GEOGRAPHIC_DATA] + [GEOGRAPHIC_DATA] + [GEOGRAPH…" at bounding box center [551, 189] width 793 height 155
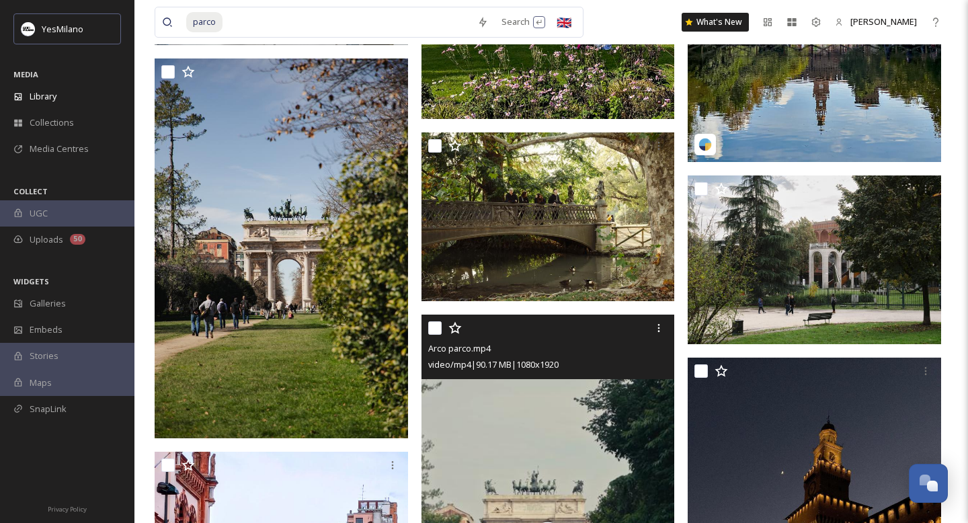
scroll to position [3848, 0]
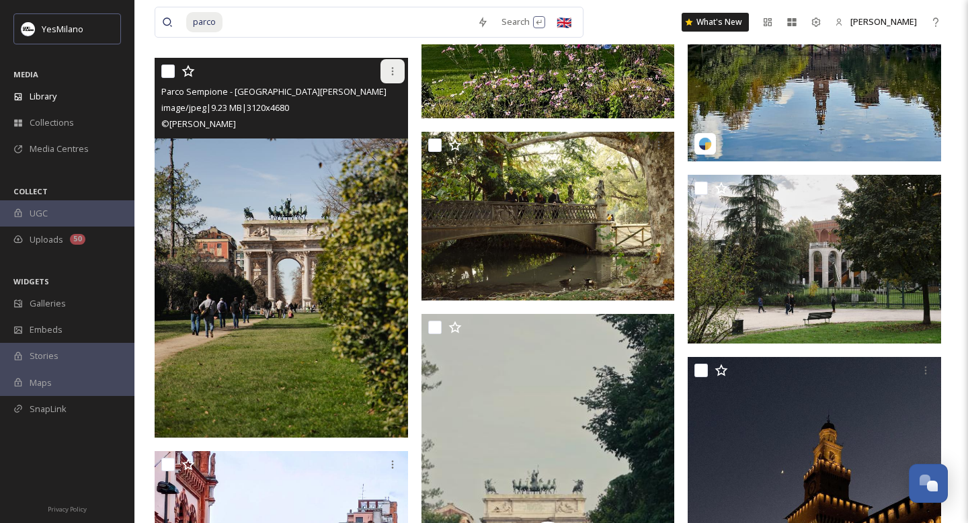
click at [387, 67] on icon at bounding box center [392, 71] width 11 height 11
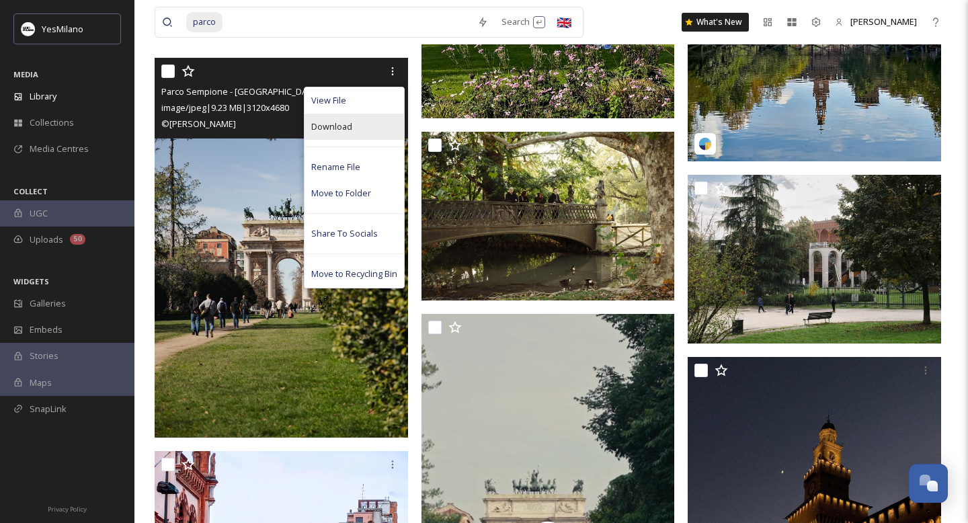
click at [373, 132] on div "Download" at bounding box center [354, 127] width 99 height 26
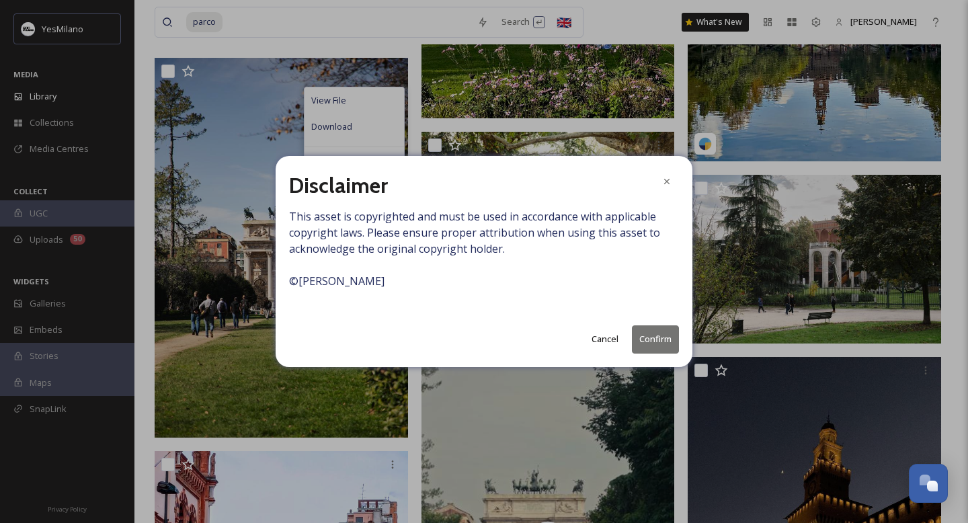
click at [657, 335] on button "Confirm" at bounding box center [655, 339] width 47 height 28
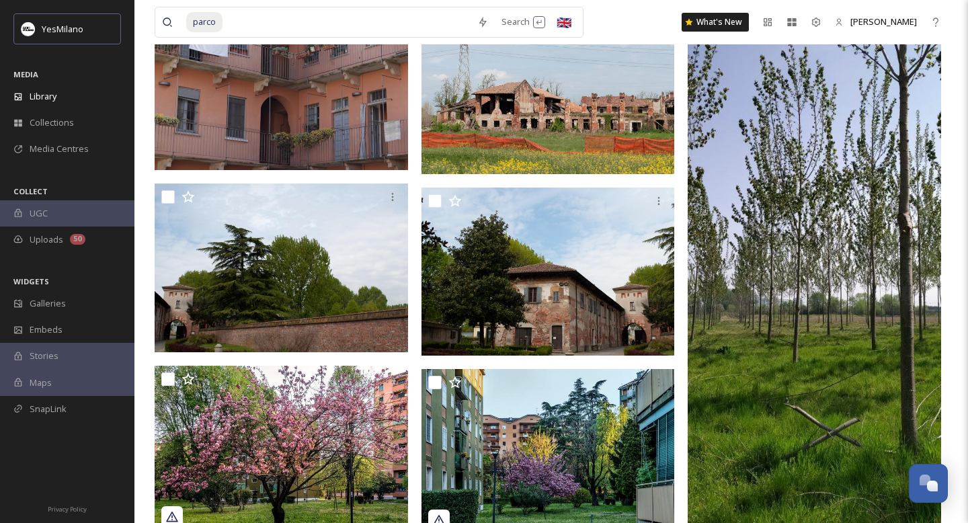
scroll to position [7663, 0]
